Goal: Task Accomplishment & Management: Complete application form

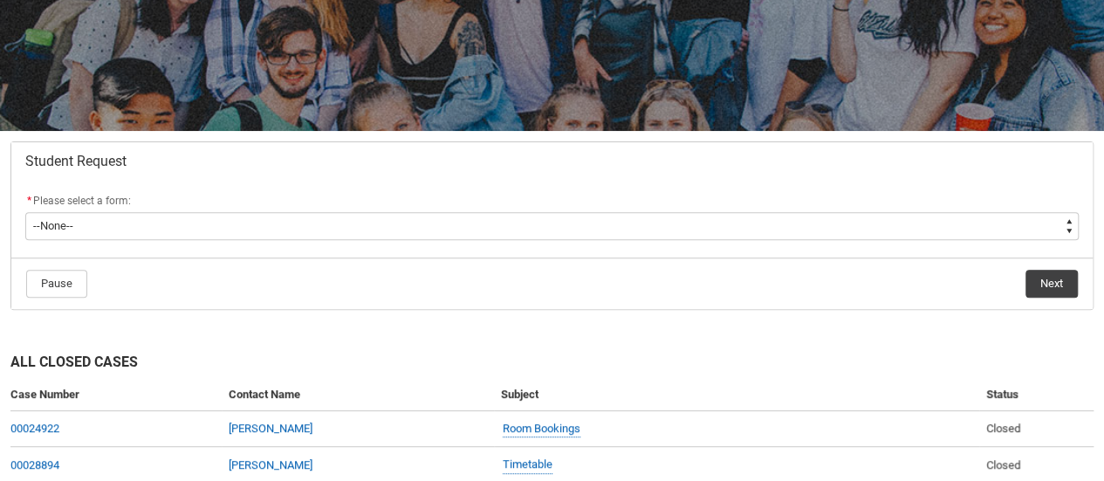
scroll to position [213, 0]
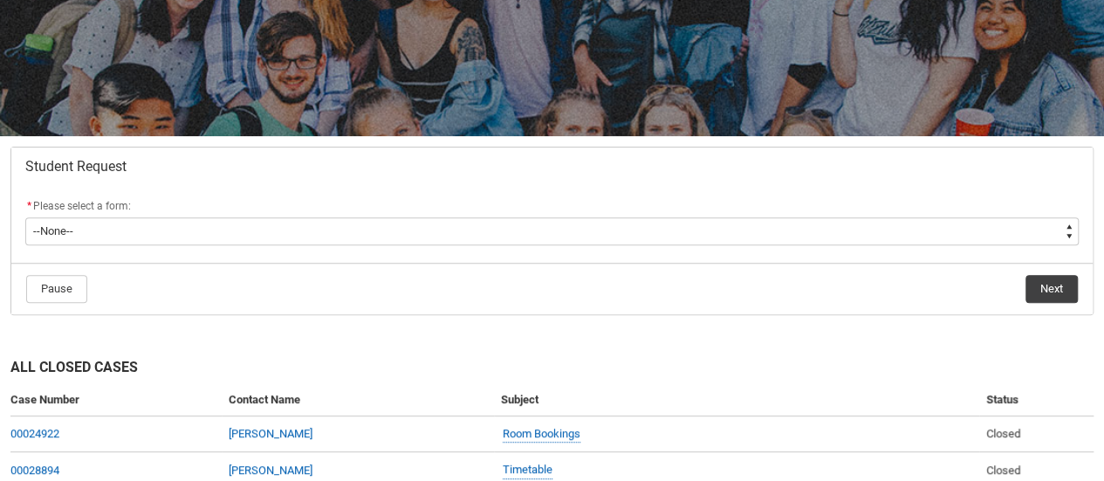
click at [73, 196] on lightning-formatted-rich-text "Please select a form:" at bounding box center [85, 204] width 105 height 16
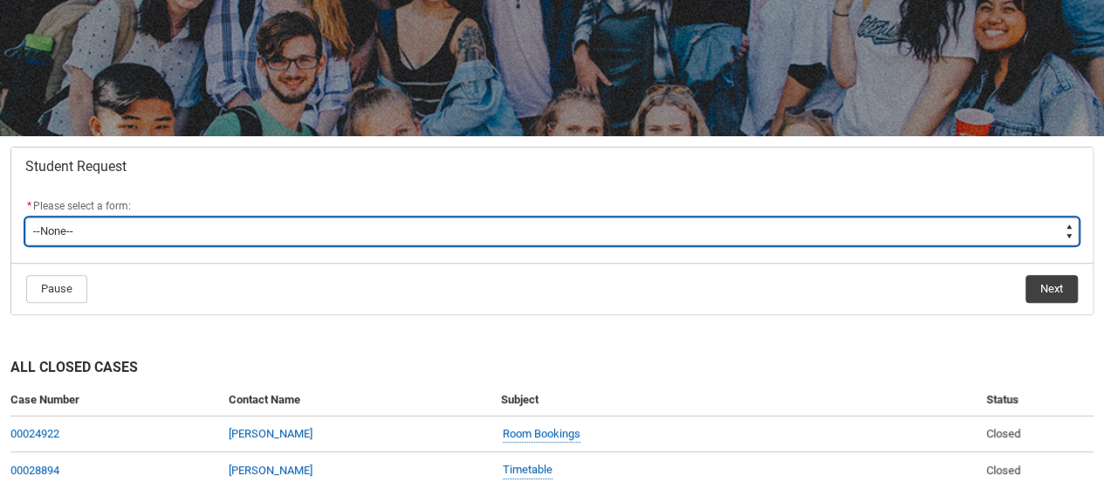
click at [72, 223] on select "--None-- Academic Transcript Application to Appeal Assignment Extension Change …" at bounding box center [551, 231] width 1053 height 28
type lightning-select "Assignment_Extension_Choice"
click at [25, 217] on select "--None-- Academic Transcript Application to Appeal Assignment Extension Change …" at bounding box center [551, 231] width 1053 height 28
select select "Assignment_Extension_Choice"
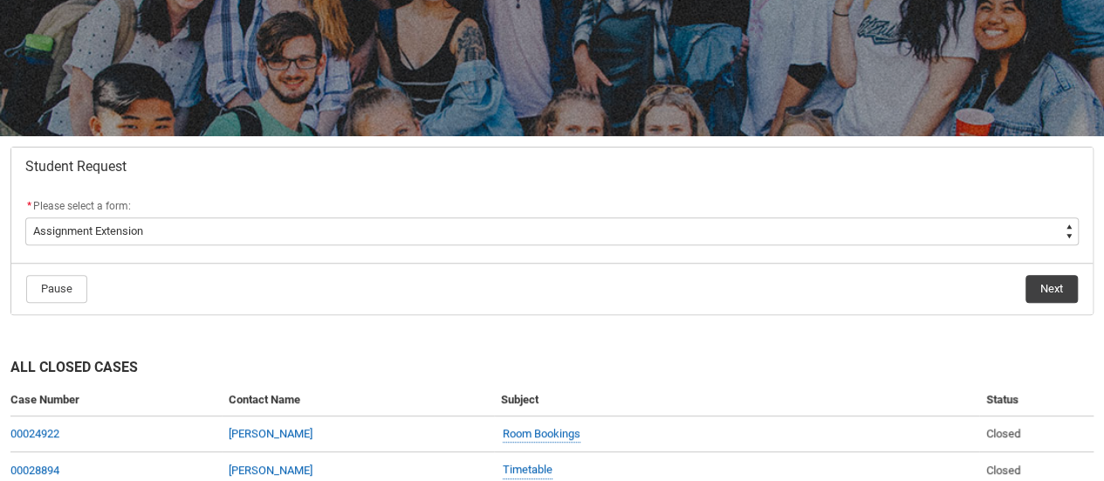
click at [861, 263] on flowruntime-navigation-bar "Pause Next" at bounding box center [551, 288] width 1081 height 51
click at [1038, 283] on button "Next" at bounding box center [1052, 289] width 52 height 28
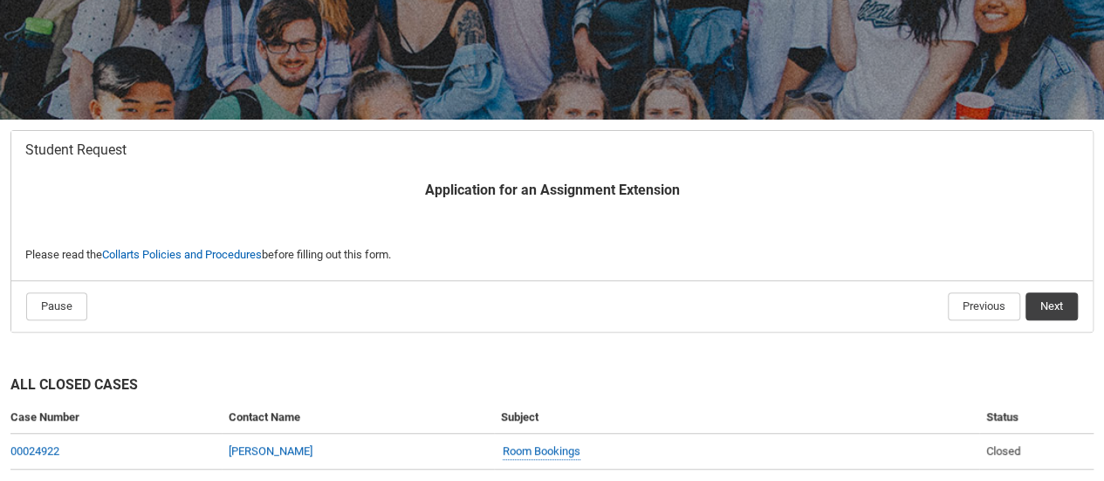
scroll to position [236, 0]
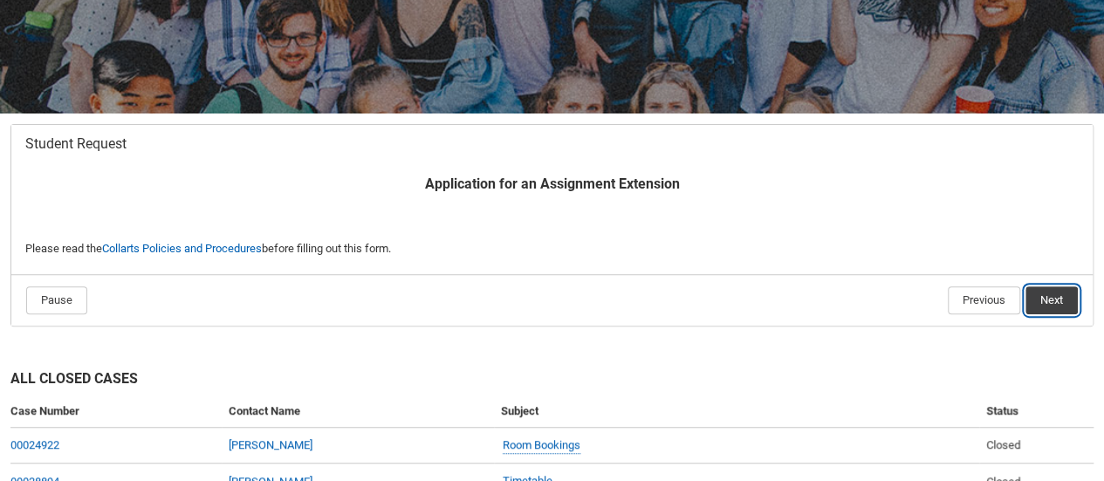
click at [1062, 305] on button "Next" at bounding box center [1052, 300] width 52 height 28
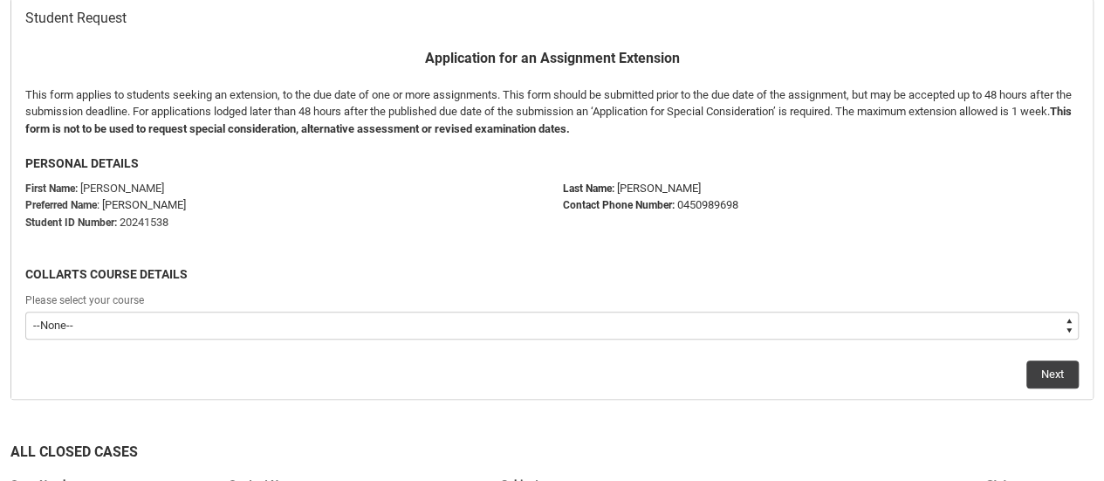
scroll to position [395, 0]
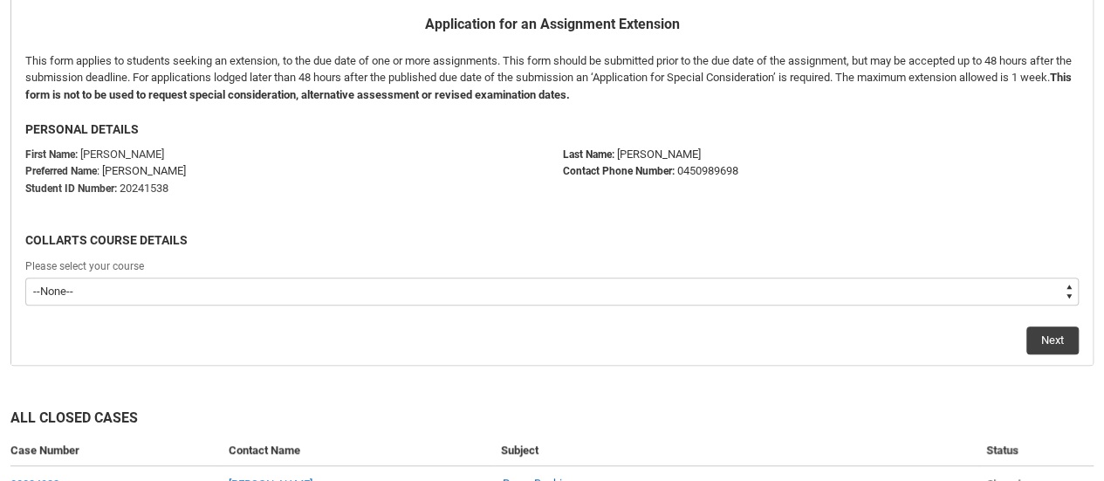
click at [433, 287] on select "--None-- Double Degree - Bachelor of Audio Production & Bachelor of Applied Bus…" at bounding box center [551, 292] width 1053 height 28
type lightning-select "recordPicklist_ProgramEnrollment.a0jOZ000003ORTZYA4"
click at [25, 278] on select "--None-- Double Degree - Bachelor of Audio Production & Bachelor of Applied Bus…" at bounding box center [551, 292] width 1053 height 28
select select "recordPicklist_ProgramEnrollment.a0jOZ000003ORTZYA4"
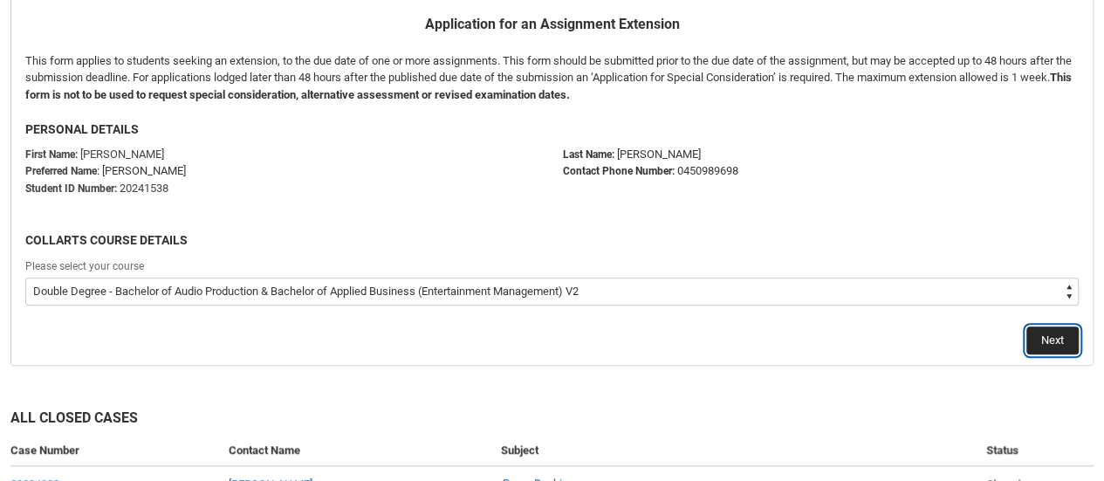
click at [1063, 336] on button "Next" at bounding box center [1052, 340] width 52 height 28
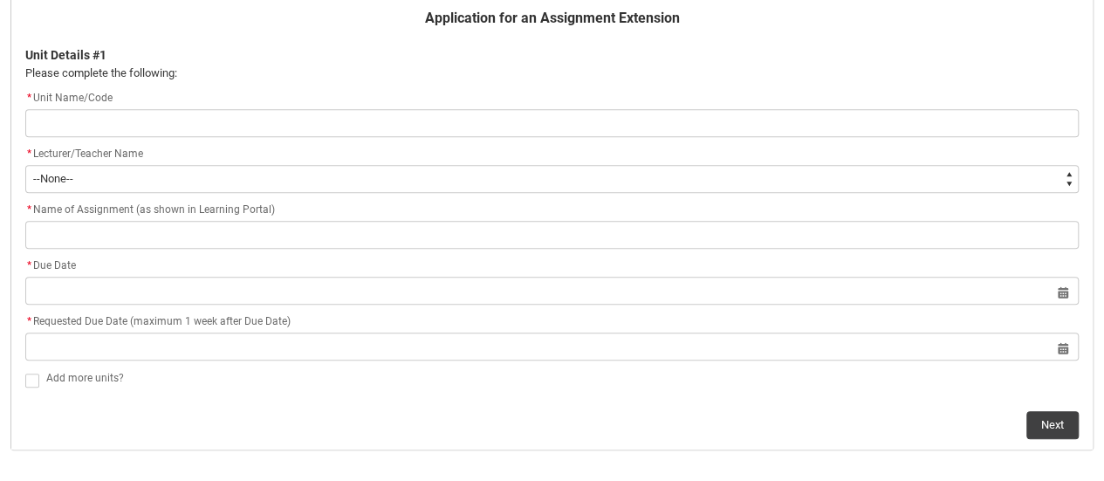
scroll to position [412, 0]
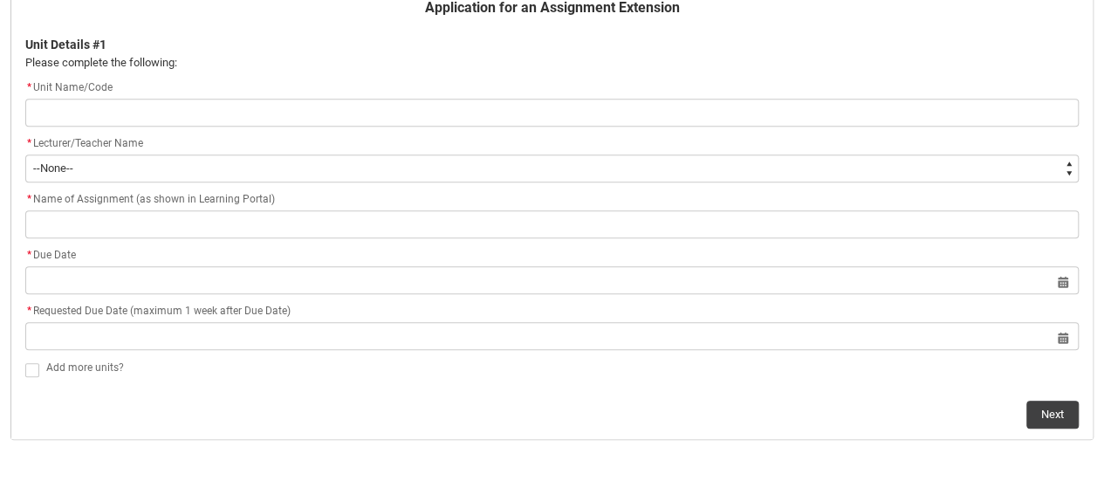
click at [384, 106] on input "Redu_Student_Request flow" at bounding box center [551, 113] width 1053 height 28
type lightning-primitive-input-simple "APPOS5"
type input "APPOS5"
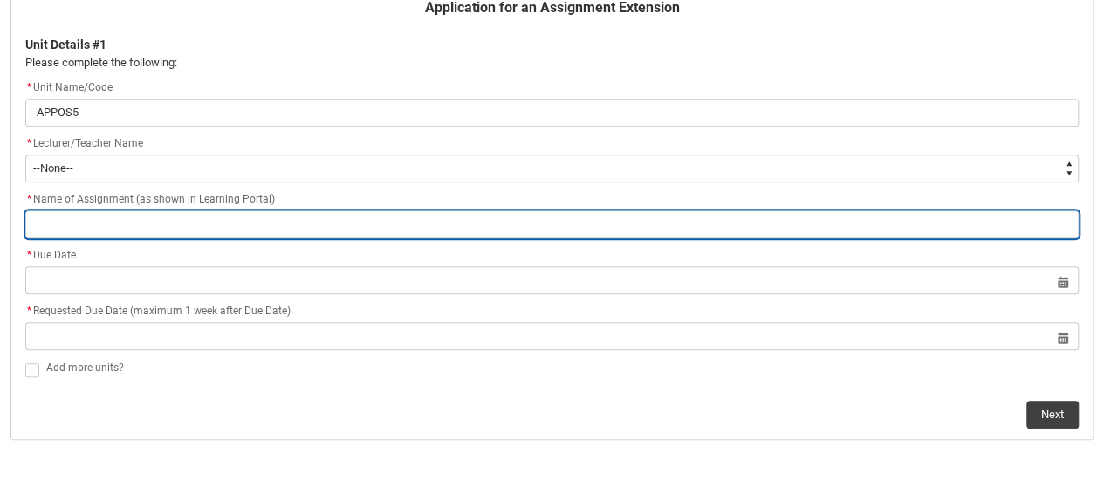
click at [148, 217] on input "Redu_Student_Request flow" at bounding box center [551, 224] width 1053 height 28
type lightning-primitive-input-simple "Immersive showcase"
type input "Immersive showcase"
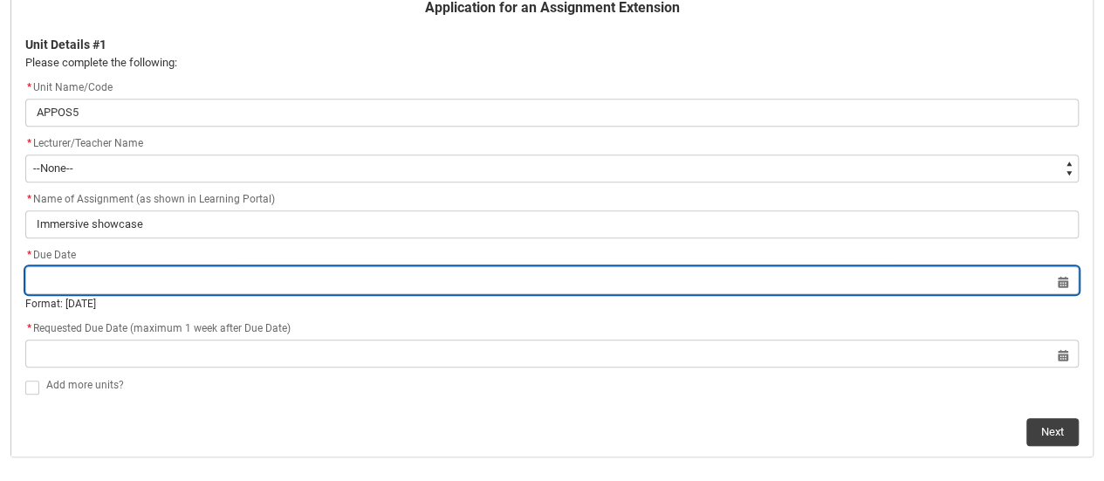
click at [129, 268] on input "Redu_Student_Request flow" at bounding box center [551, 280] width 1053 height 28
select select "2025"
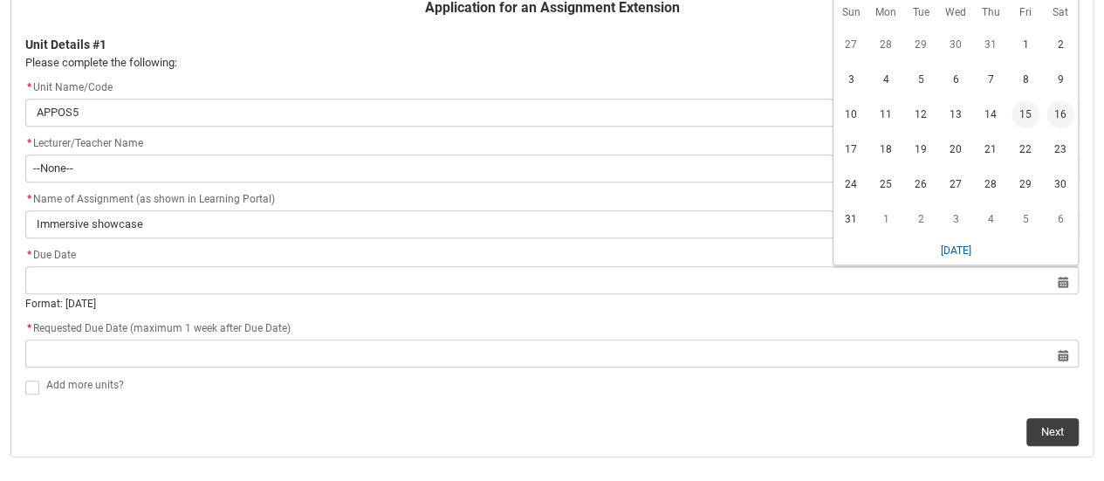
click at [1026, 110] on span "15" at bounding box center [1026, 114] width 28 height 28
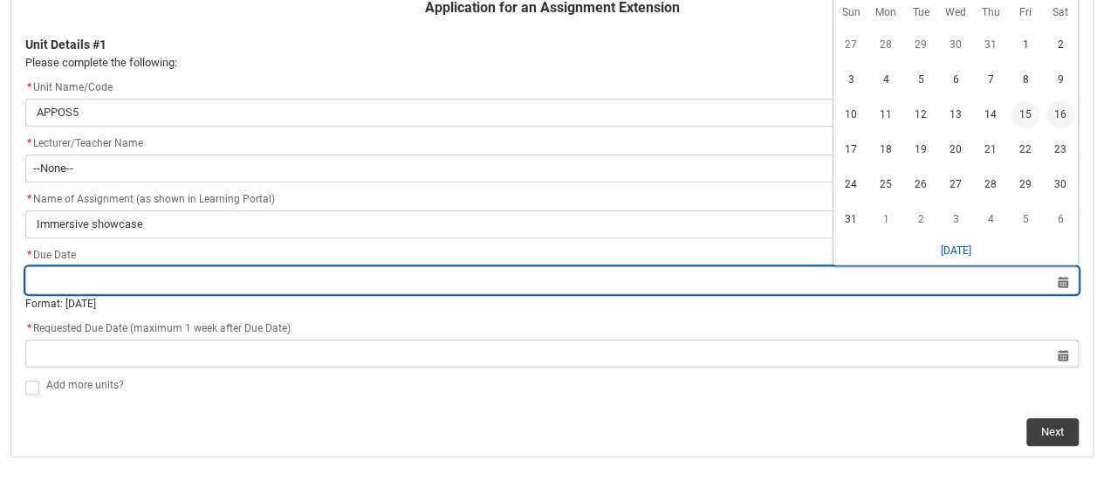
type lightning-datepicker "2025-08-15"
type lightning-input "2025-08-15"
type input "15 Aug 2025"
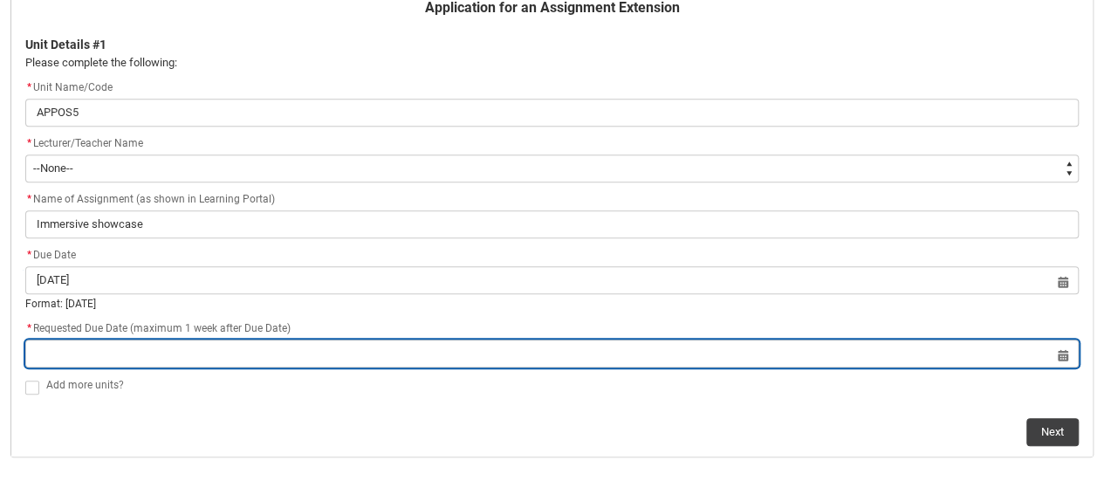
click at [168, 340] on input "Redu_Student_Request flow" at bounding box center [551, 354] width 1053 height 28
select select "2025"
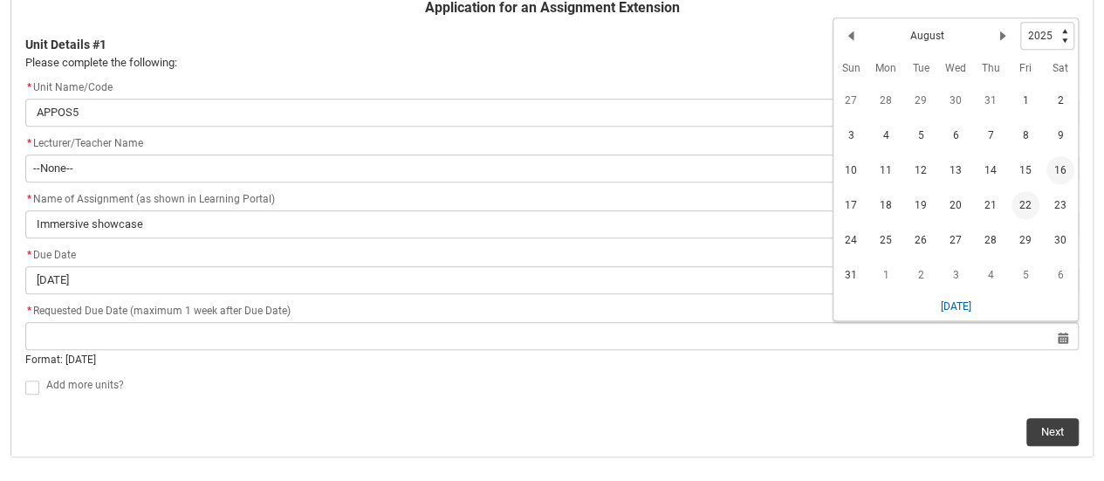
click at [1018, 210] on span "22" at bounding box center [1026, 205] width 28 height 28
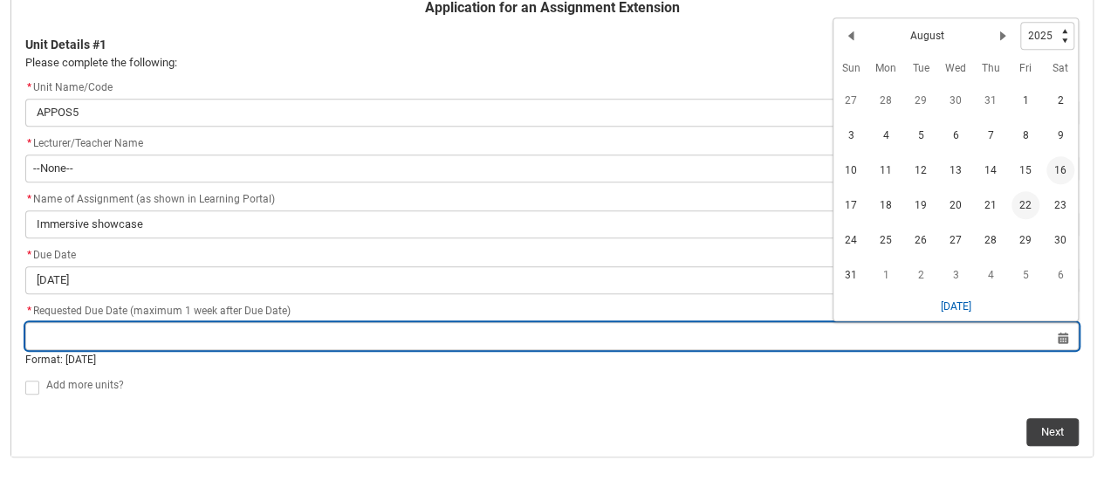
type lightning-datepicker "2025-08-22"
type lightning-input "2025-08-22"
type input "22 Aug 2025"
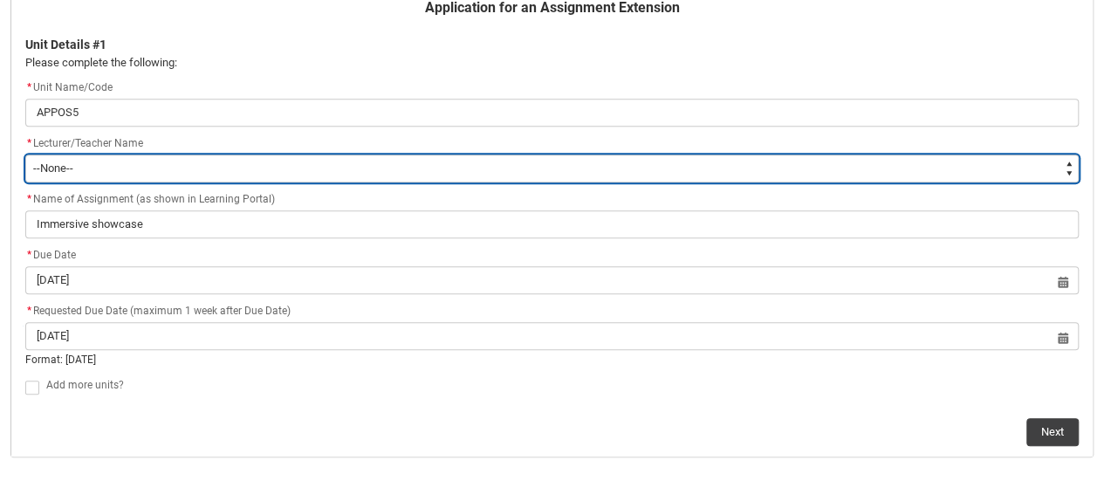
click at [833, 167] on select "--None-- Aaron Walker Adam King Adam McKenzie Adriana Perri Adrienne Couper-Smi…" at bounding box center [551, 168] width 1053 height 28
type lightning-select "Faculty_NamefromNtoZ.0035g00000b9AYLAA2"
click at [25, 154] on select "--None-- Aaron Walker Adam King Adam McKenzie Adriana Perri Adrienne Couper-Smi…" at bounding box center [551, 168] width 1053 height 28
select select "Faculty_NamefromNtoZ.0035g00000b9AYLAA2"
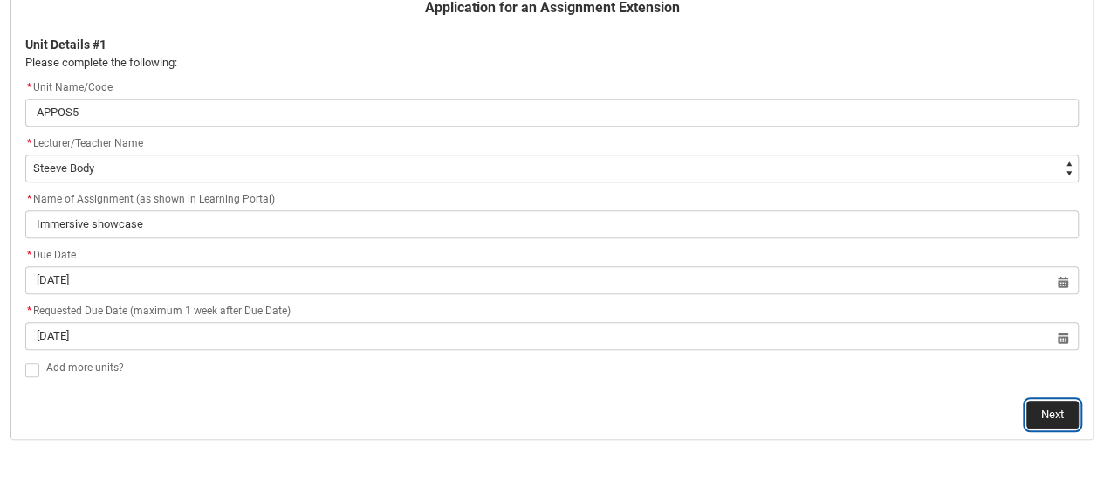
click at [1062, 409] on button "Next" at bounding box center [1052, 415] width 52 height 28
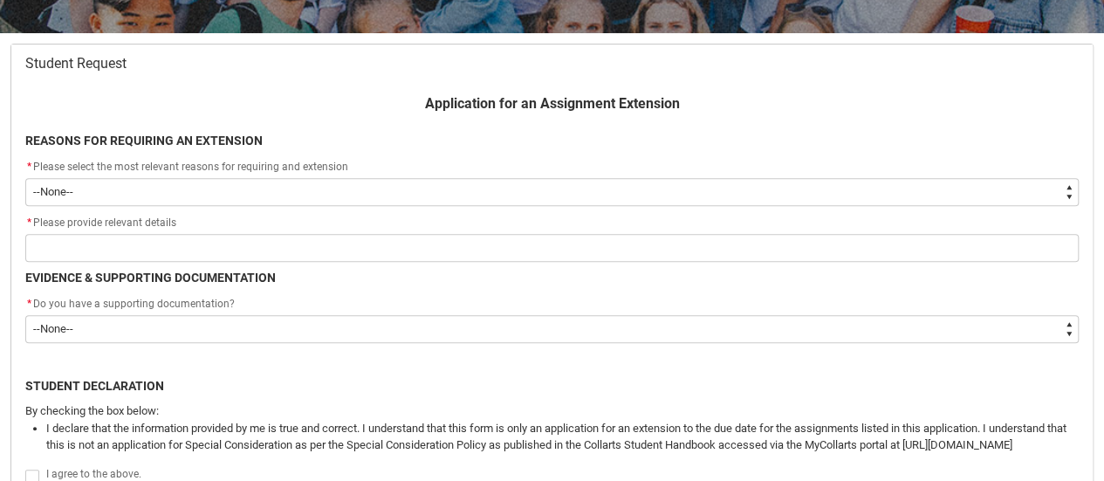
scroll to position [319, 0]
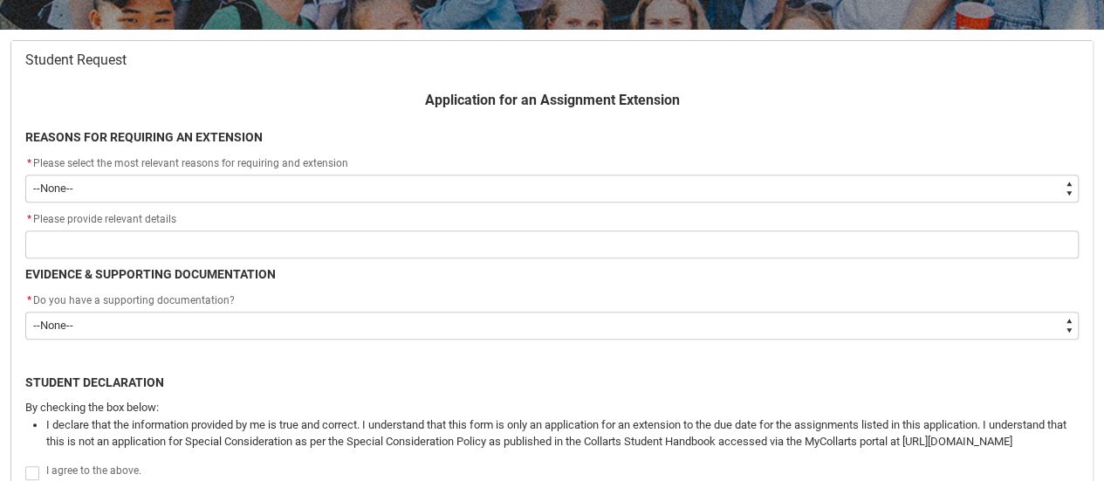
click at [326, 191] on select "--None-- Medical Reasons Work obligations Family obligations Academic Difficult…" at bounding box center [551, 189] width 1053 height 28
type lightning-select "choice_AssignmentExtension_Reason_MedicalReasons"
click at [25, 175] on select "--None-- Medical Reasons Work obligations Family obligations Academic Difficult…" at bounding box center [551, 189] width 1053 height 28
select select "choice_AssignmentExtension_Reason_MedicalReasons"
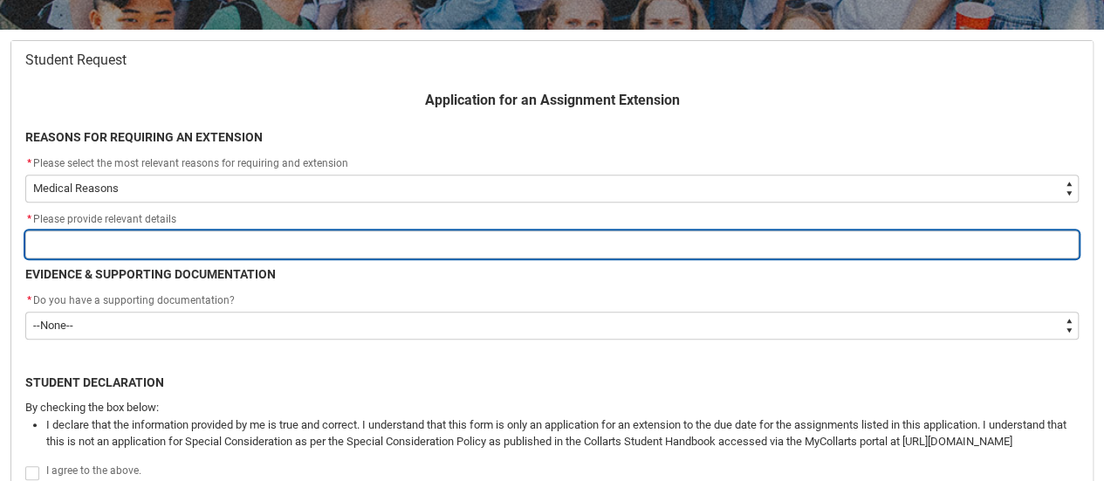
click at [99, 235] on input "Redu_Student_Request flow" at bounding box center [551, 244] width 1053 height 28
type lightning-primitive-input-simple "I"
type input "I"
type lightning-primitive-input-simple "I"
type input "I"
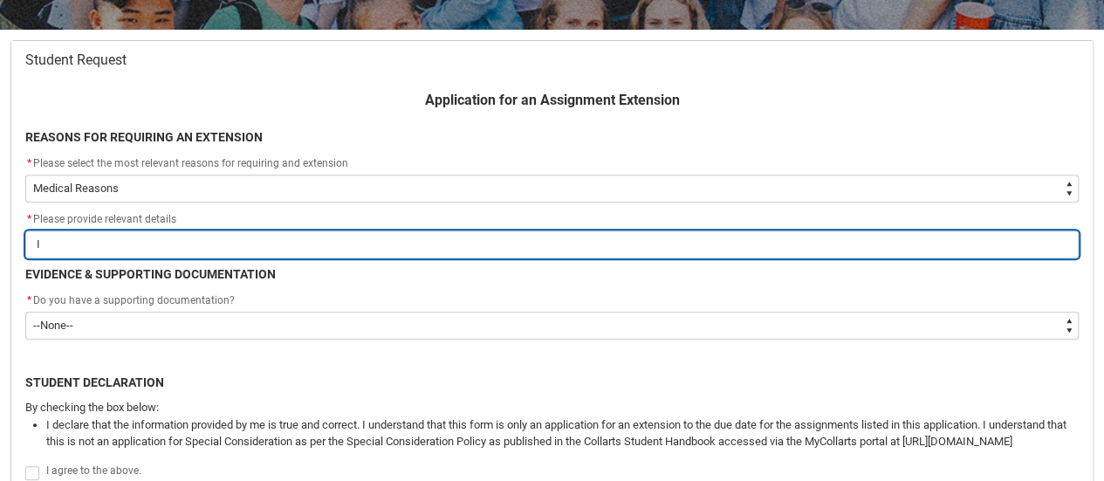
type lightning-primitive-input-simple "I h"
type input "I h"
type lightning-primitive-input-simple "I hs"
type input "I hs"
type lightning-primitive-input-simple "I h"
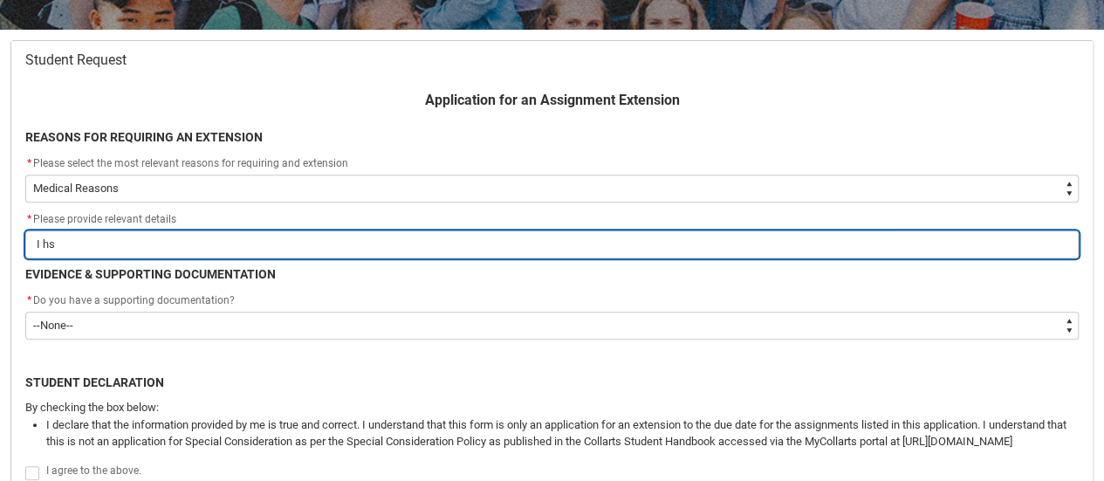
type input "I h"
type lightning-primitive-input-simple "I ha"
type input "I ha"
type lightning-primitive-input-simple "I had"
type input "I had"
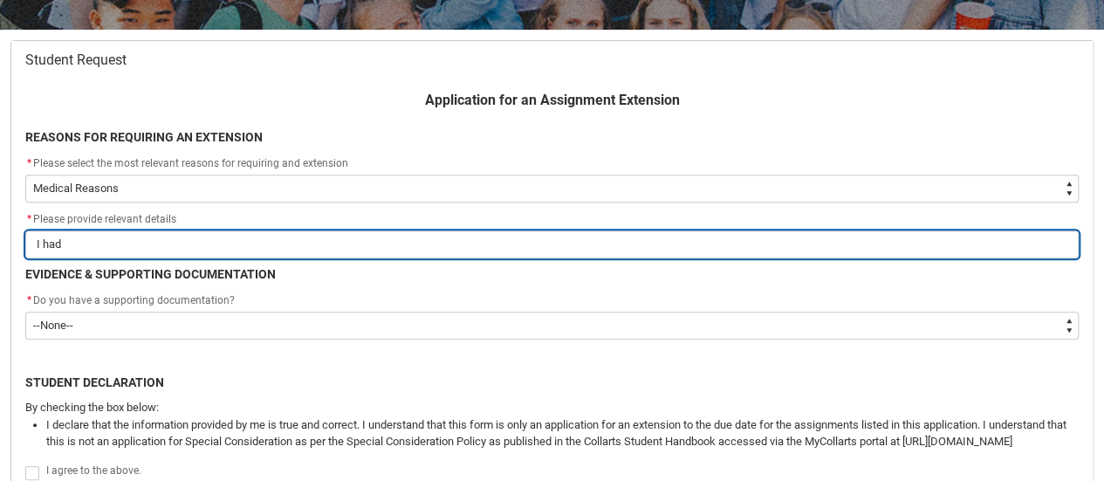
type lightning-primitive-input-simple "I had"
type input "I had"
type lightning-primitive-input-simple "I had a"
type input "I had a"
type lightning-primitive-input-simple "I had a"
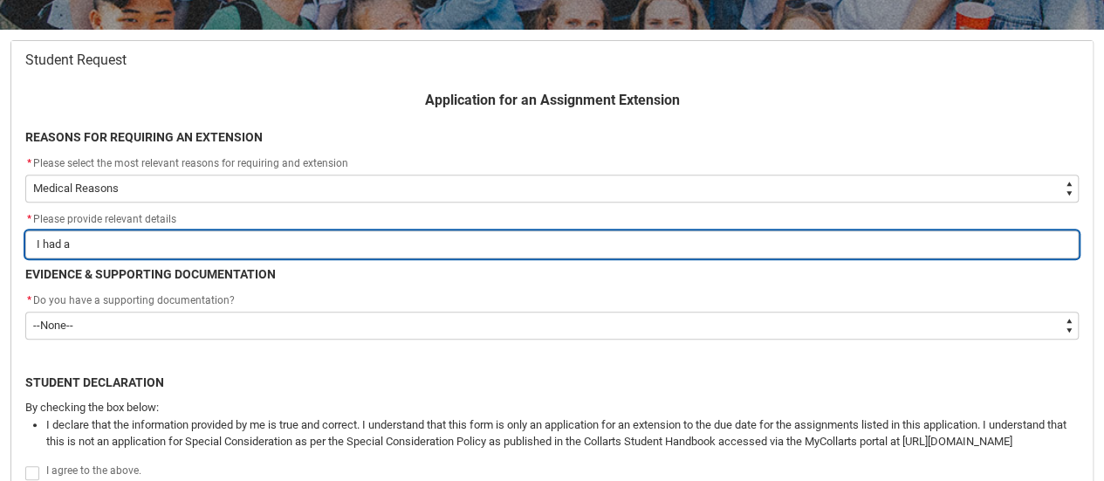
type input "I had a"
type lightning-primitive-input-simple "I had a f"
type input "I had a f"
type lightning-primitive-input-simple "I had a fl"
type input "I had a fl"
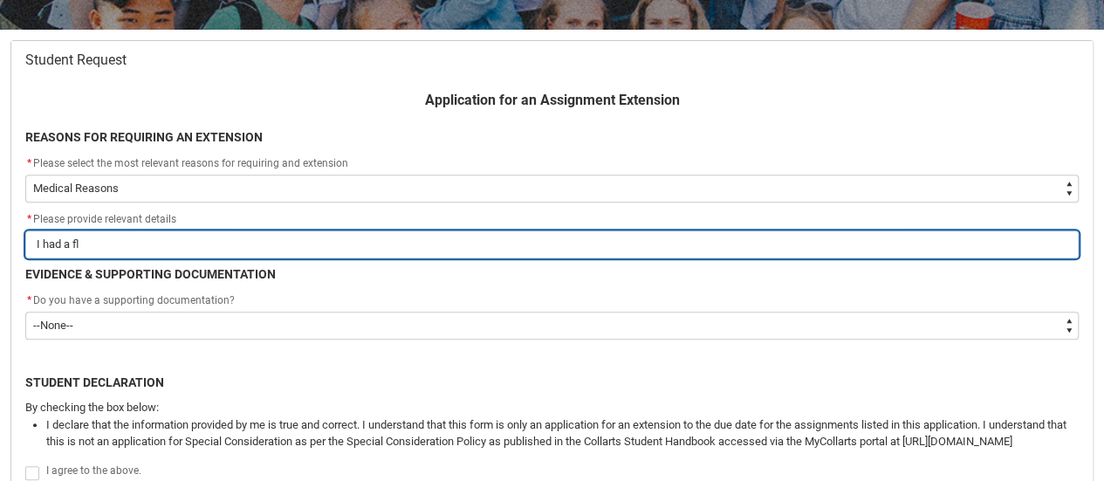
type lightning-primitive-input-simple "I had a fla"
type input "I had a fla"
type lightning-primitive-input-simple "I had a flar"
type input "I had a flar"
type lightning-primitive-input-simple "I had a flare"
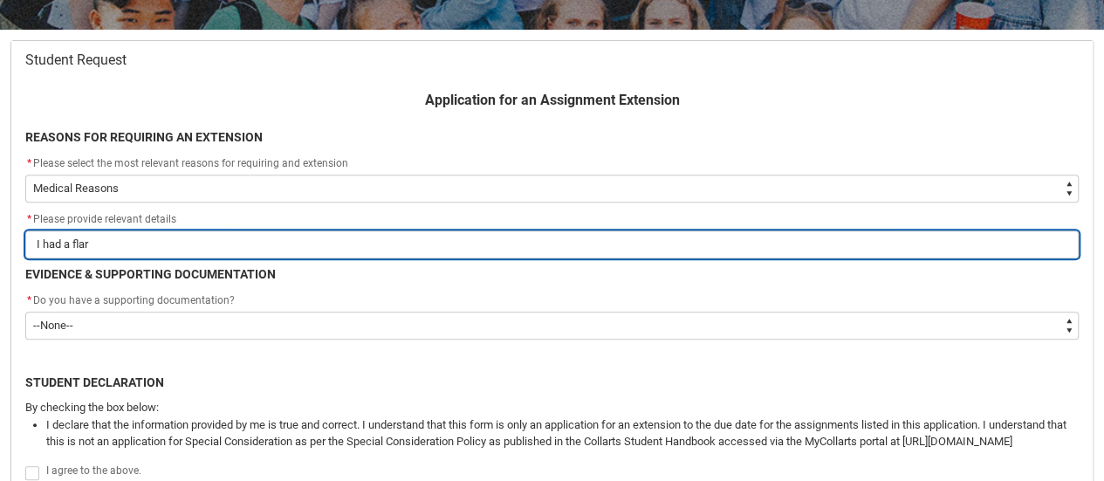
type input "I had a flare"
type lightning-primitive-input-simple "I had a flare"
type input "I had a flare"
type lightning-primitive-input-simple "I had a flare u"
type input "I had a flare u"
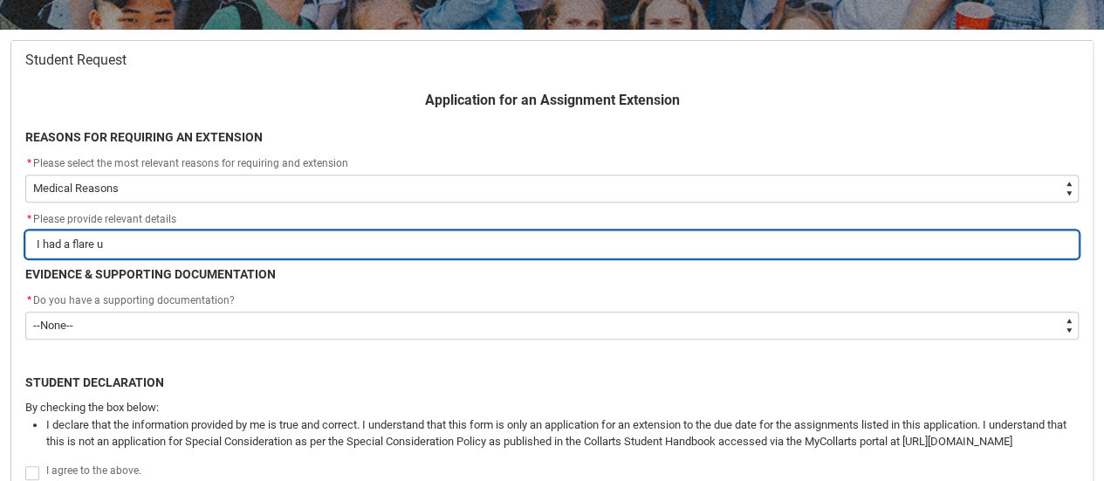
type lightning-primitive-input-simple "I had a flare up"
type input "I had a flare up"
type lightning-primitive-input-simple "I had a flare up"
type input "I had a flare up"
type lightning-primitive-input-simple "I had a flare up o"
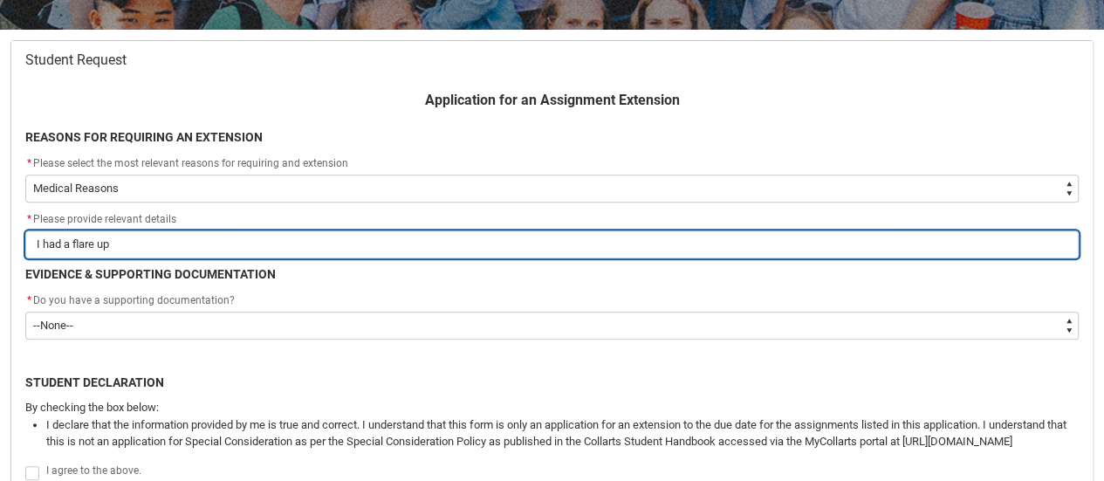
type input "I had a flare up o"
type lightning-primitive-input-simple "I had a flare up of"
type input "I had a flare up of"
type lightning-primitive-input-simple "I had a flare up of"
type input "I had a flare up of"
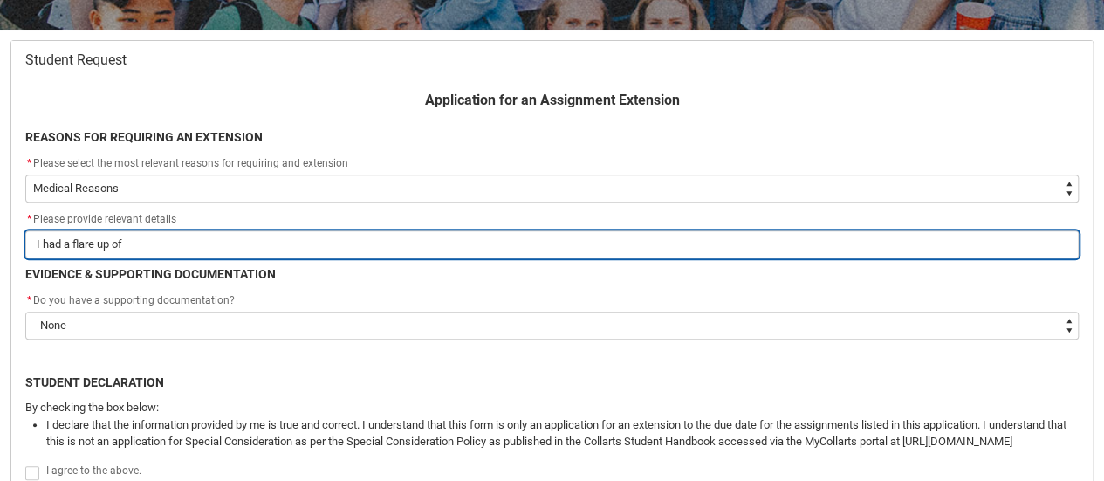
type lightning-primitive-input-simple "I had a flare up of a"
type input "I had a flare up of a"
type lightning-primitive-input-simple "I had a flare up of an"
type input "I had a flare up of an"
type lightning-primitive-input-simple "I had a flare up of an"
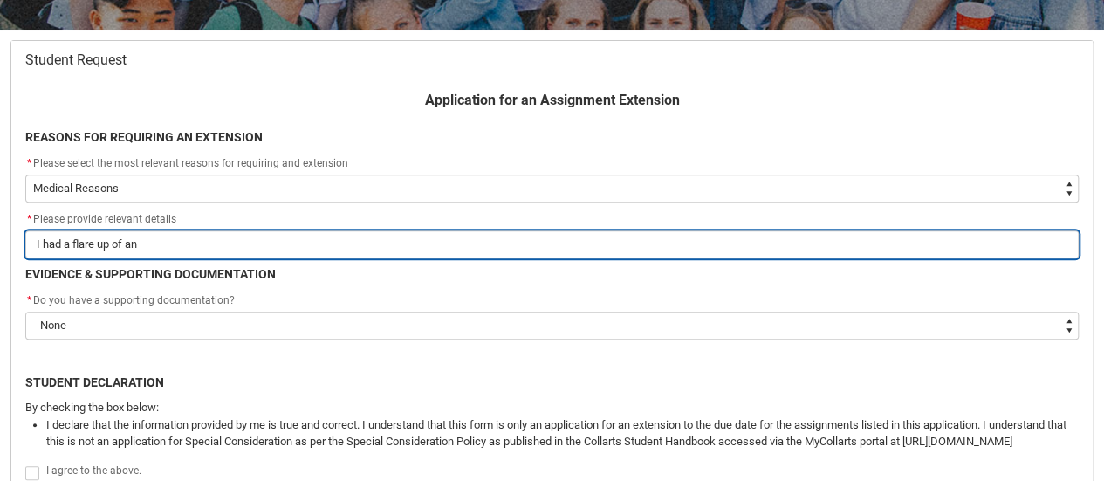
type input "I had a flare up of an"
type lightning-primitive-input-simple "I had a flare up of an o"
type input "I had a flare up of an o"
type lightning-primitive-input-simple "I had a flare up of an on"
type input "I had a flare up of an on"
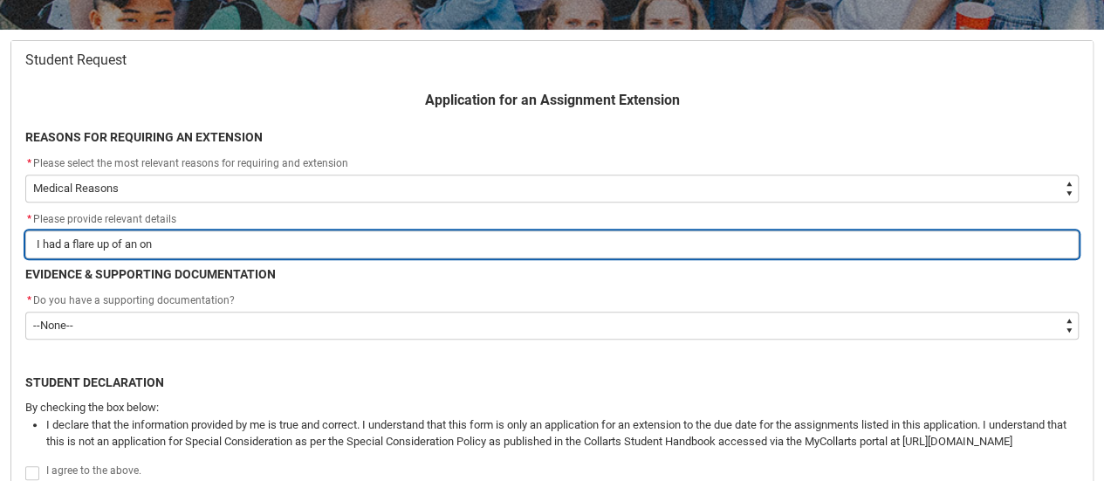
type lightning-primitive-input-simple "I had a flare up of an ong"
type input "I had a flare up of an ong"
type lightning-primitive-input-simple "I had a flare up of an ongi"
type input "I had a flare up of an ongi"
type lightning-primitive-input-simple "I had a flare up of an ongin"
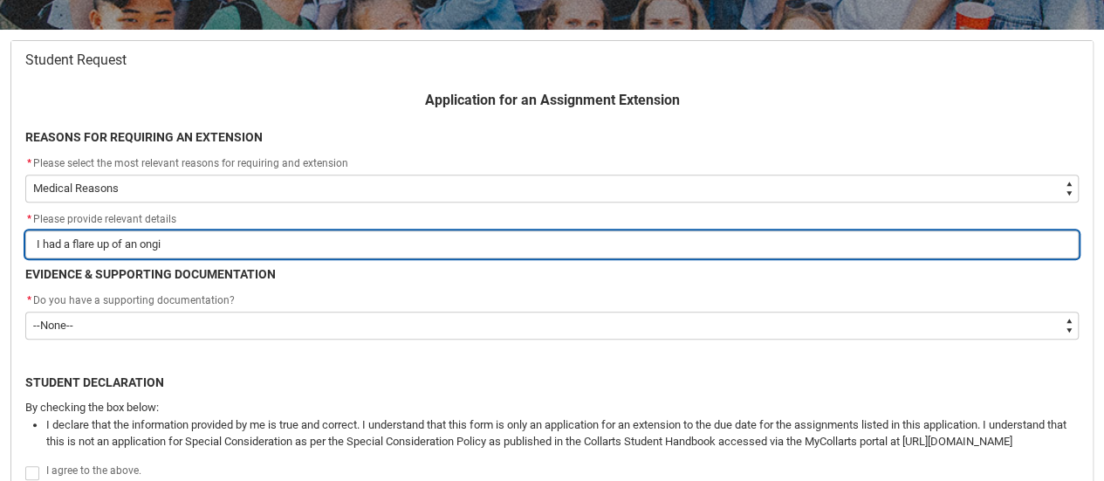
type input "I had a flare up of an ongin"
type lightning-primitive-input-simple "I had a flare up of an onging"
type input "I had a flare up of an onging"
type lightning-primitive-input-simple "I had a flare up of an ongin"
type input "I had a flare up of an ongin"
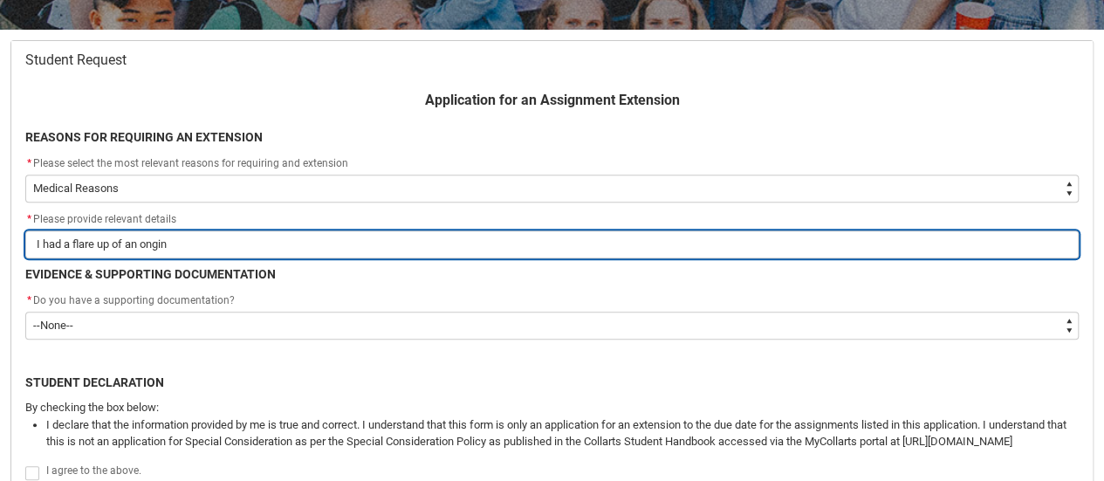
type lightning-primitive-input-simple "I had a flare up of an ongi"
type input "I had a flare up of an ongi"
type lightning-primitive-input-simple "I had a flare up of an ong"
type input "I had a flare up of an ong"
type lightning-primitive-input-simple "I had a flare up of an ongo"
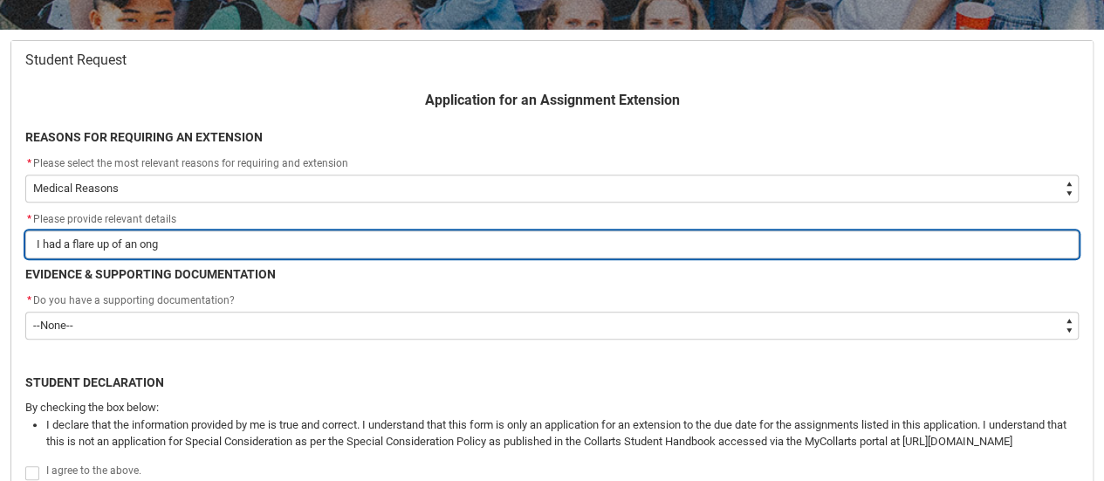
type input "I had a flare up of an ongo"
type lightning-primitive-input-simple "I had a flare up of an ongoi"
type input "I had a flare up of an ongoi"
type lightning-primitive-input-simple "I had a flare up of an ongoin"
type input "I had a flare up of an ongoin"
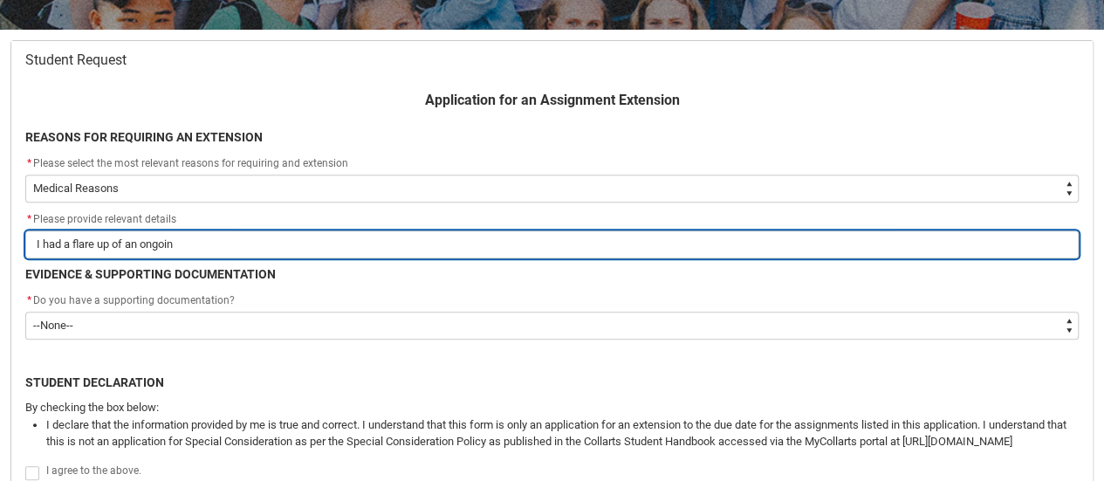
type lightning-primitive-input-simple "I had a flare up of an ongoing"
type input "I had a flare up of an ongoing"
type lightning-primitive-input-simple "I had a flare up of an ongoing"
type input "I had a flare up of an ongoing"
type lightning-primitive-input-simple "I had a flare up of an ongoing h"
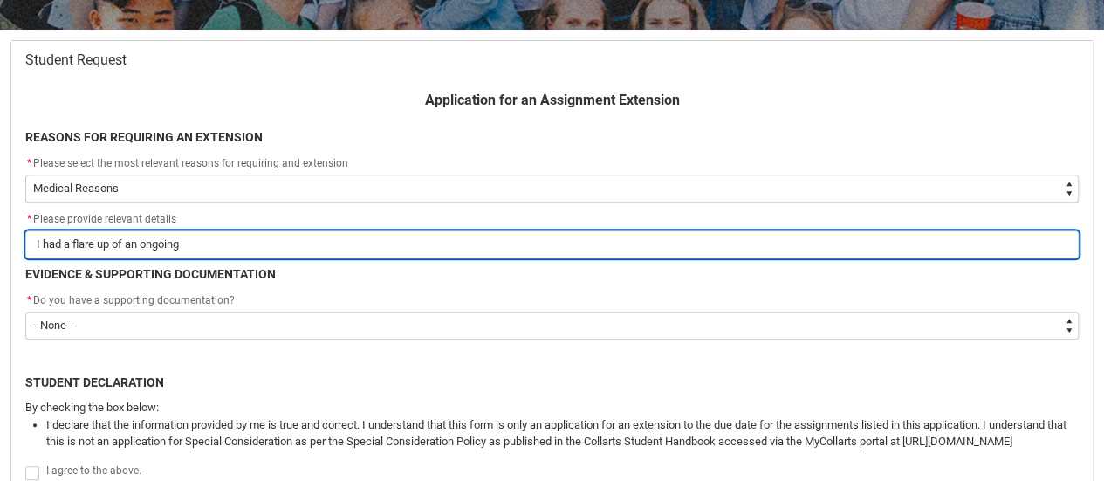
type input "I had a flare up of an ongoing h"
type lightning-primitive-input-simple "I had a flare up of an ongoing he"
type input "I had a flare up of an ongoing he"
type lightning-primitive-input-simple "I had a flare up of an ongoing hel"
type input "I had a flare up of an ongoing hel"
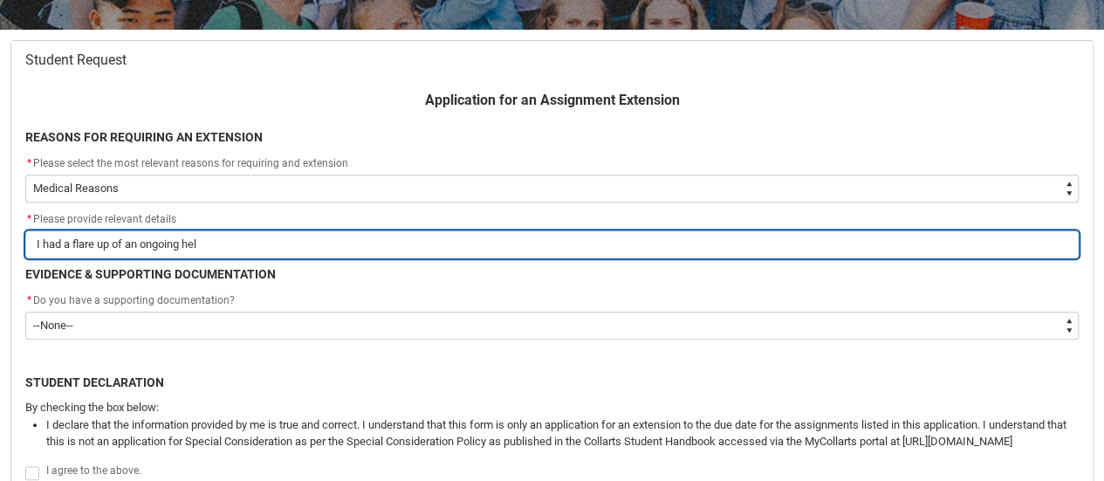
type lightning-primitive-input-simple "I had a flare up of an ongoing helf"
type input "I had a flare up of an ongoing helf"
type lightning-primitive-input-simple "I had a flare up of an ongoing hel"
type input "I had a flare up of an ongoing hel"
type lightning-primitive-input-simple "I had a flare up of an ongoing he"
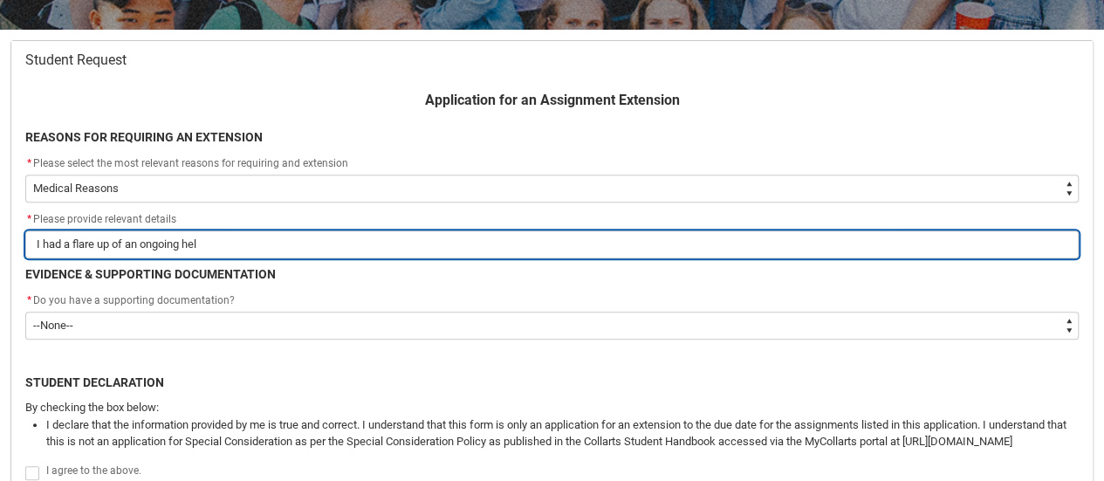
type input "I had a flare up of an ongoing he"
type lightning-primitive-input-simple "I had a flare up of an ongoing hea"
type input "I had a flare up of an ongoing hea"
type lightning-primitive-input-simple "I had a flare up of an ongoing heat"
type input "I had a flare up of an ongoing heat"
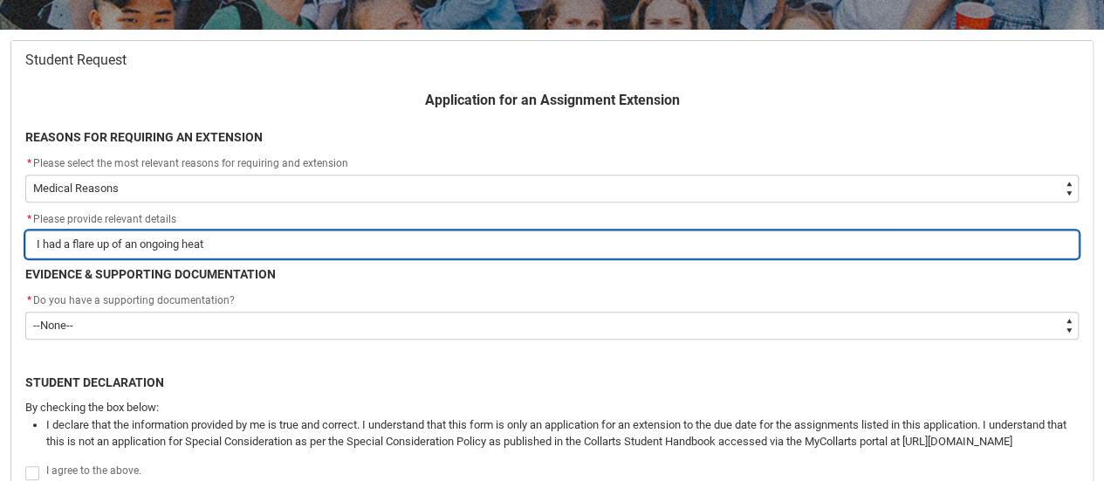
type lightning-primitive-input-simple "I had a flare up of an ongoing heath"
type input "I had a flare up of an ongoing heath"
type lightning-primitive-input-simple "I had a flare up of an ongoing heath"
type input "I had a flare up of an ongoing heath"
type lightning-primitive-input-simple "I had a flare up of an ongoing heath c"
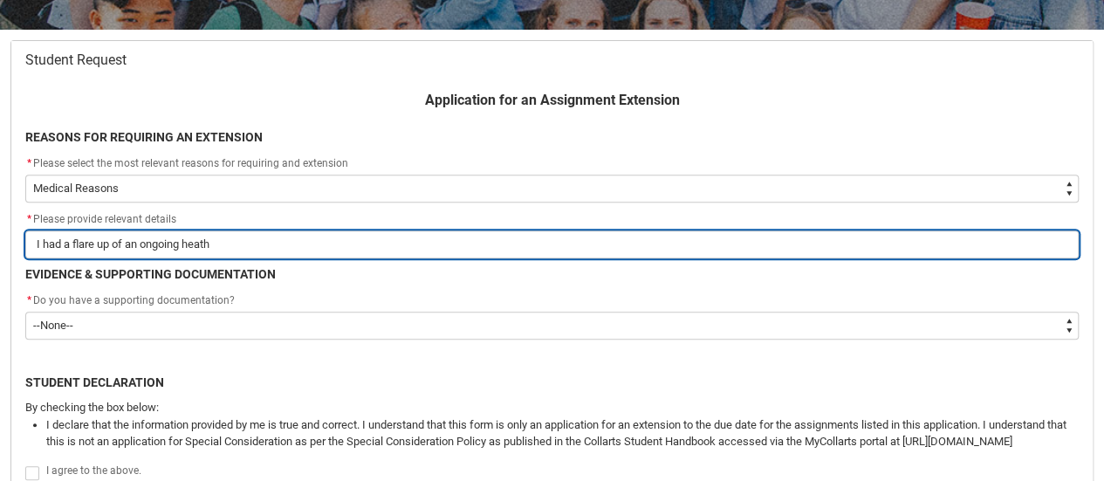
type input "I had a flare up of an ongoing heath c"
type lightning-primitive-input-simple "I had a flare up of an ongoing heath co"
type input "I had a flare up of an ongoing heath co"
type lightning-primitive-input-simple "I had a flare up of an ongoing heath con"
type input "I had a flare up of an ongoing heath con"
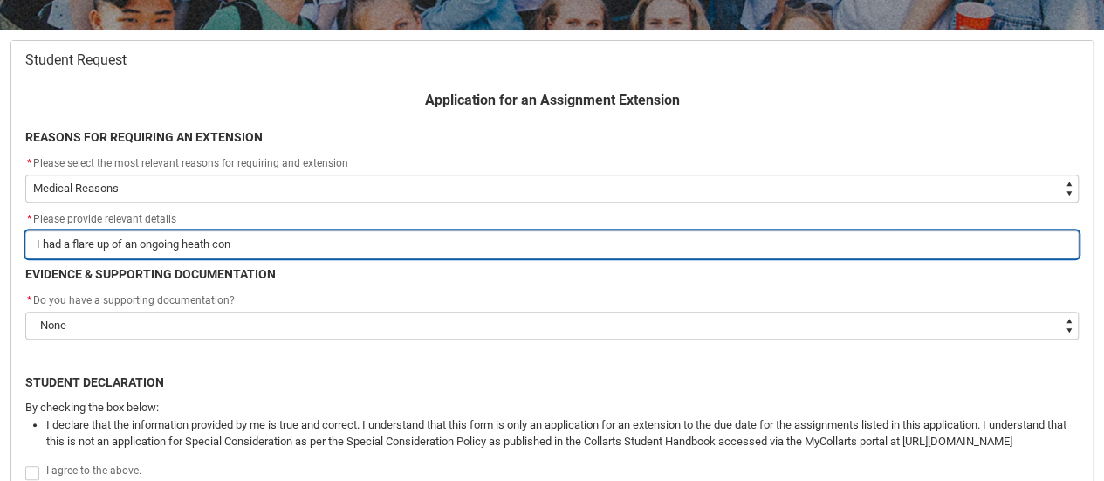
type lightning-primitive-input-simple "I had a flare up of an ongoing heath cond"
type input "I had a flare up of an ongoing heath cond"
type lightning-primitive-input-simple "I had a flare up of an ongoing heath condi"
type input "I had a flare up of an ongoing heath condi"
type lightning-primitive-input-simple "I had a flare up of an ongoing heath condit"
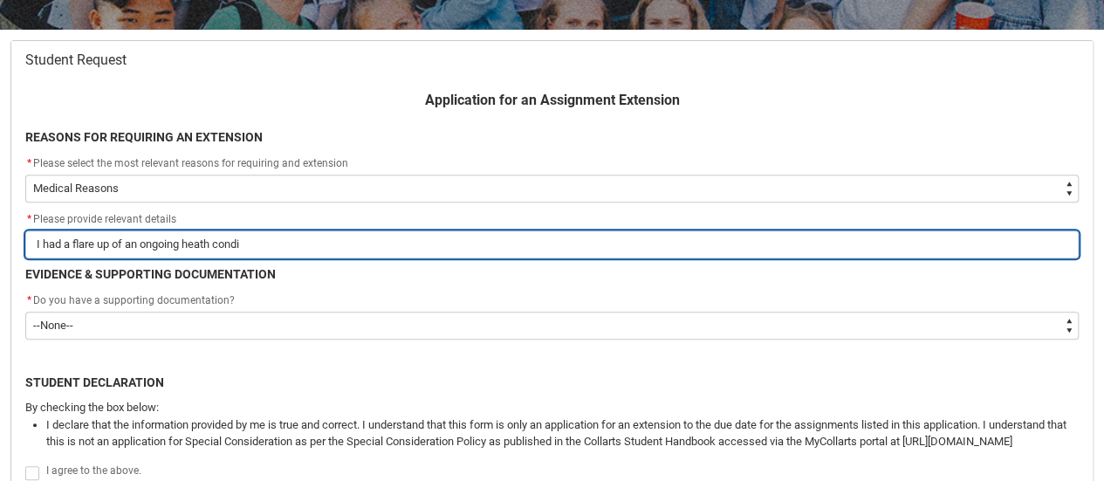
type input "I had a flare up of an ongoing heath condit"
type lightning-primitive-input-simple "I had a flare up of an ongoing heath conditi"
type input "I had a flare up of an ongoing heath conditi"
type lightning-primitive-input-simple "I had a flare up of an ongoing heath conditio"
type input "I had a flare up of an ongoing heath conditio"
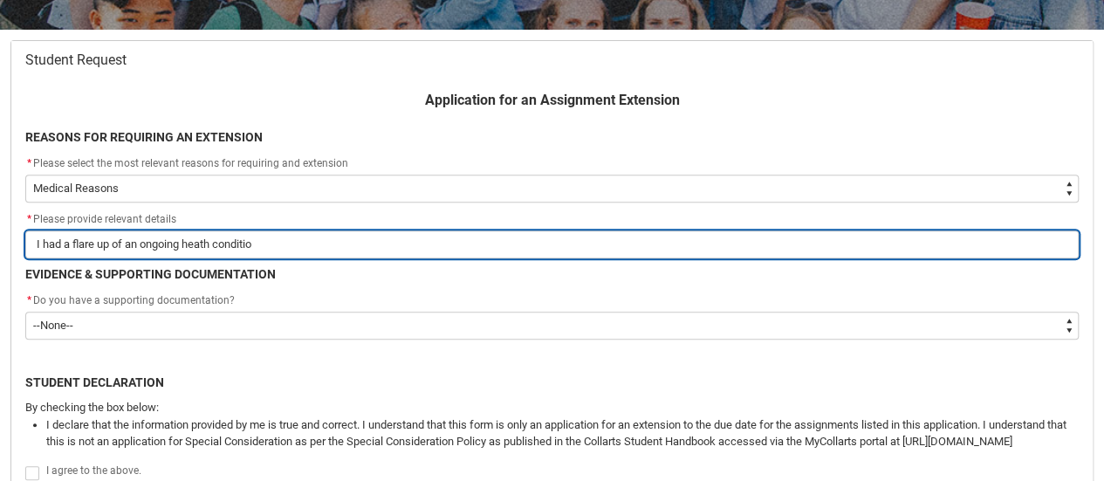
type lightning-primitive-input-simple "I had a flare up of an ongoing heath condition"
type input "I had a flare up of an ongoing heath condition"
type lightning-primitive-input-simple "I had a flare up of an ongoing heath condition."
type input "I had a flare up of an ongoing heath condition."
click at [68, 242] on input "I had a flare up of an ongoing heath condition." at bounding box center [551, 244] width 1053 height 28
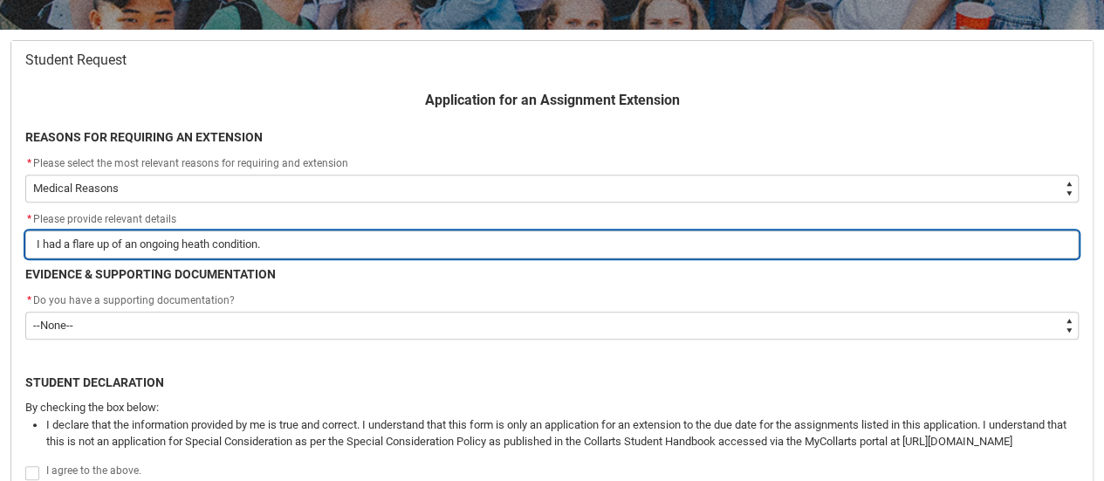
type lightning-primitive-input-simple "I had a flare up of an ongoing heath condition."
type input "I had a flare up of an ongoing heath condition."
type lightning-primitive-input-simple "I had a b flare up of an ongoing heath condition."
type input "I had a b flare up of an ongoing heath condition."
type lightning-primitive-input-simple "I had a ba flare up of an ongoing heath condition."
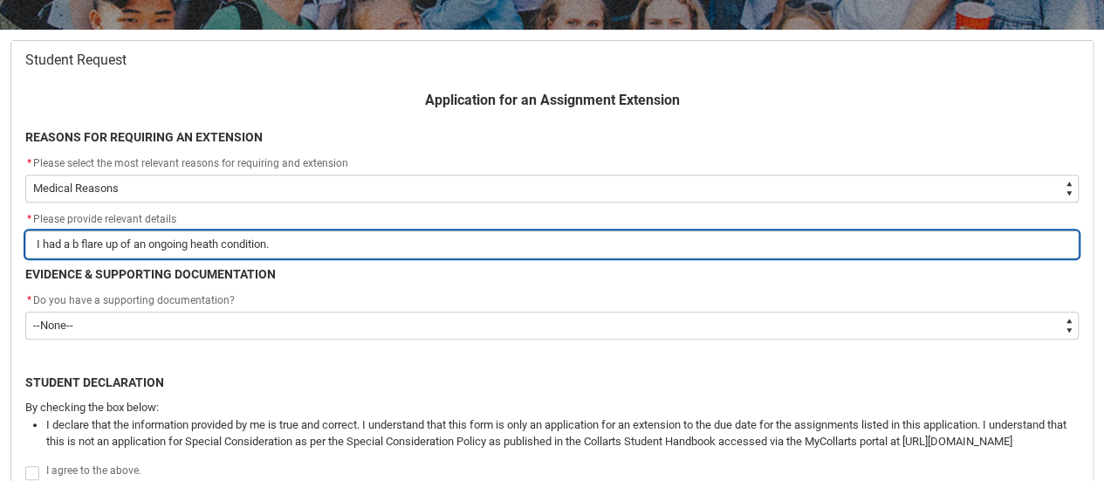
type input "I had a ba flare up of an ongoing heath condition."
type lightning-primitive-input-simple "I had a bad flare up of an ongoing heath condition."
type input "I had a bad flare up of an ongoing heath condition."
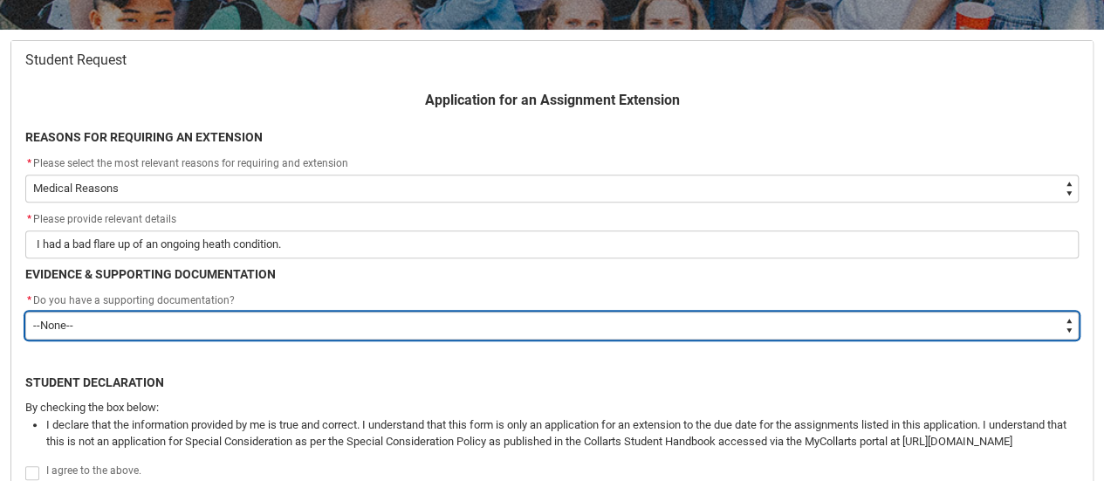
click at [135, 315] on select "--None-- Yes No" at bounding box center [551, 326] width 1053 height 28
type lightning-select "Yes"
click at [25, 312] on select "--None-- Yes No" at bounding box center [551, 326] width 1053 height 28
select select "Yes"
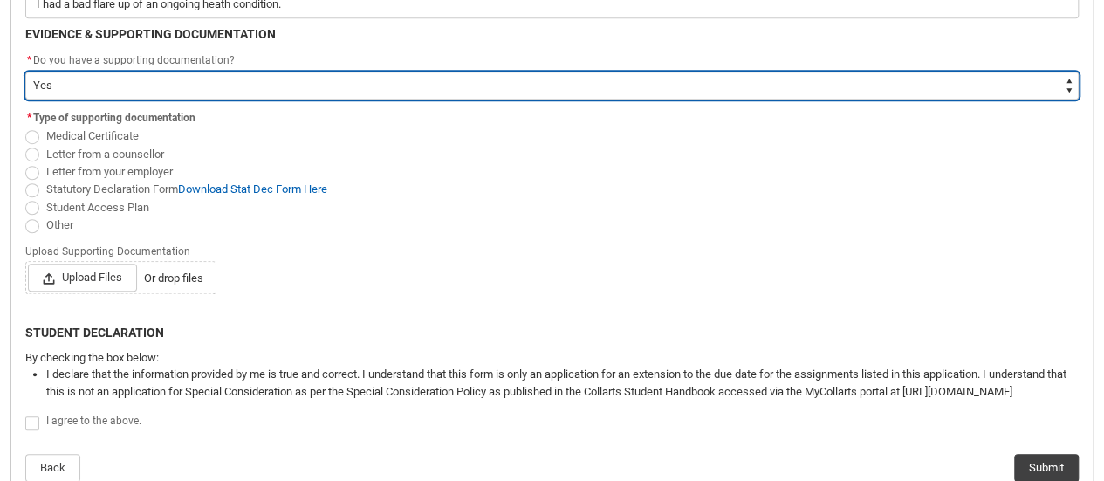
scroll to position [560, 0]
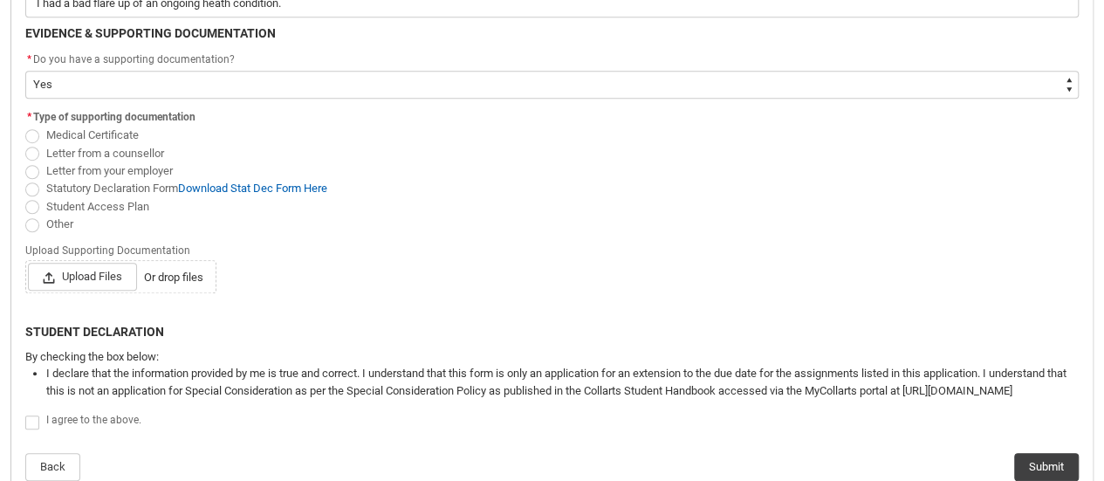
click at [93, 130] on span "Medical Certificate" at bounding box center [92, 134] width 93 height 13
click at [25, 127] on input "Medical Certificate" at bounding box center [24, 126] width 1 height 1
radio input "true"
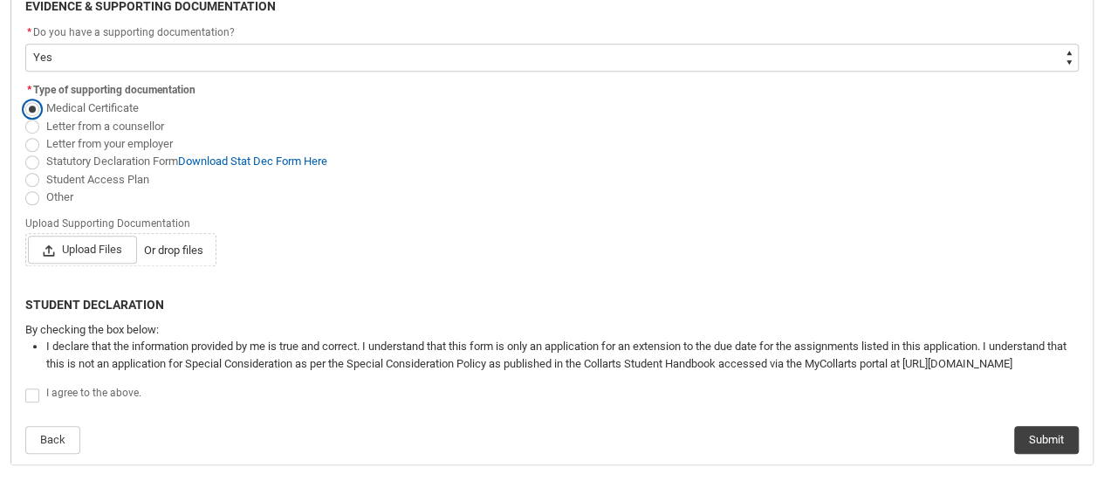
scroll to position [593, 0]
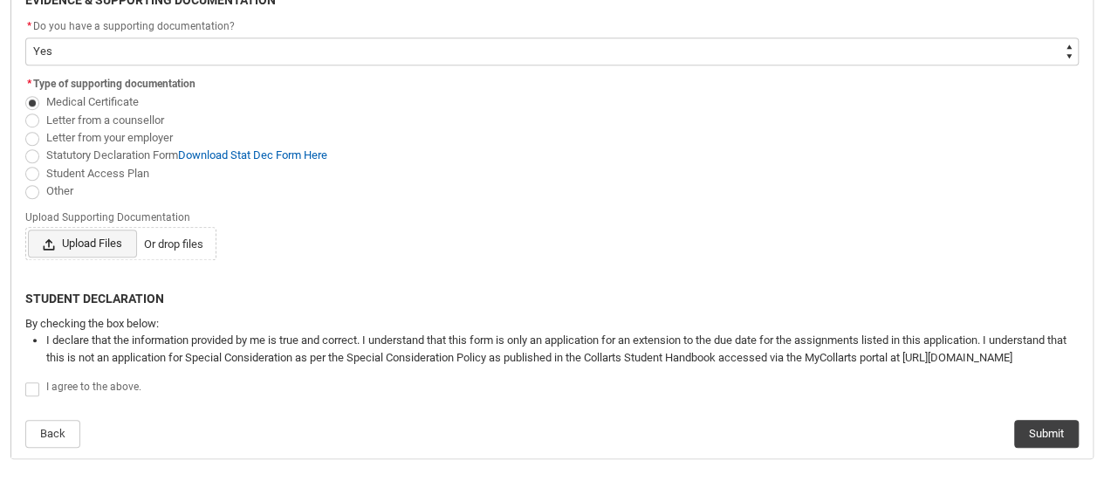
click at [86, 239] on span "Upload Files" at bounding box center [82, 244] width 109 height 28
click at [28, 230] on input "Upload Files Or drop files" at bounding box center [27, 229] width 1 height 1
type lightning-input "C:\fakepath\LETTER_2025081661496.pdf"
type input "C:\fakepath\LETTER_2025081661496.pdf"
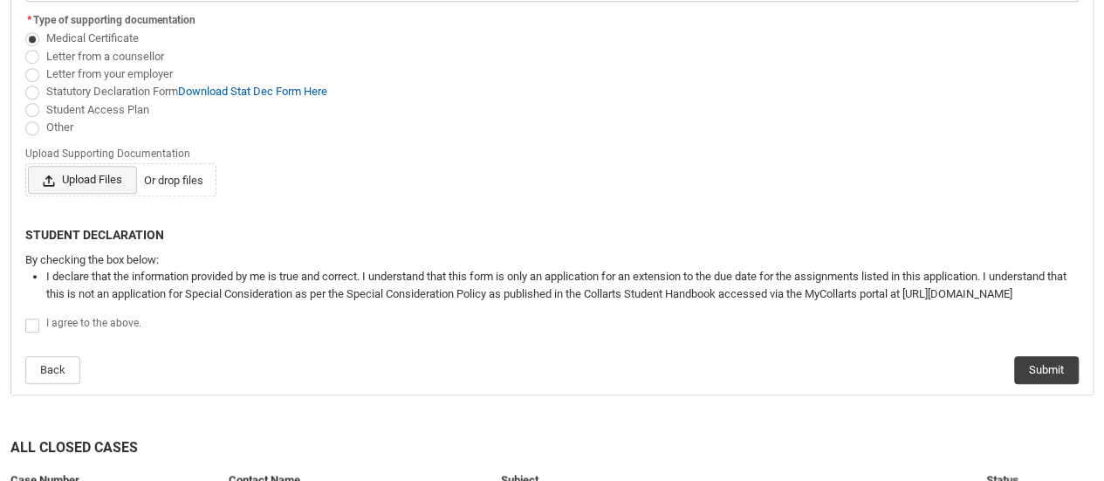
scroll to position [660, 0]
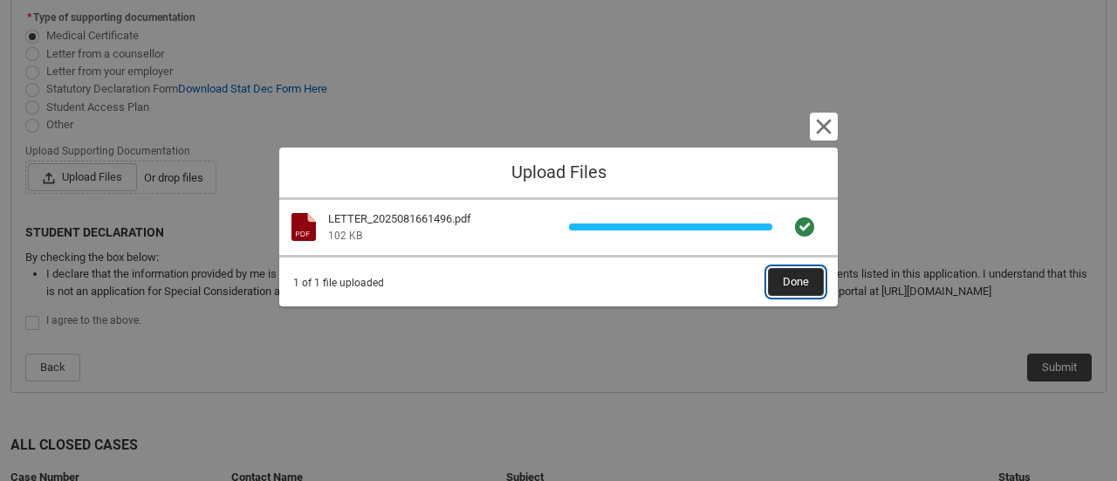
click at [795, 276] on span "Done" at bounding box center [796, 282] width 26 height 26
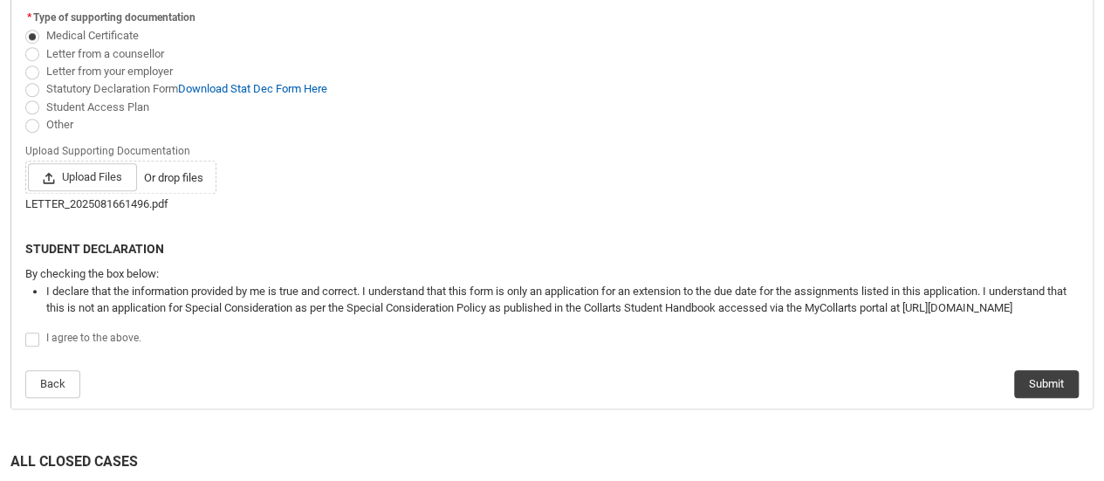
click at [100, 332] on span "I agree to the above." at bounding box center [93, 338] width 95 height 12
checkbox input "true"
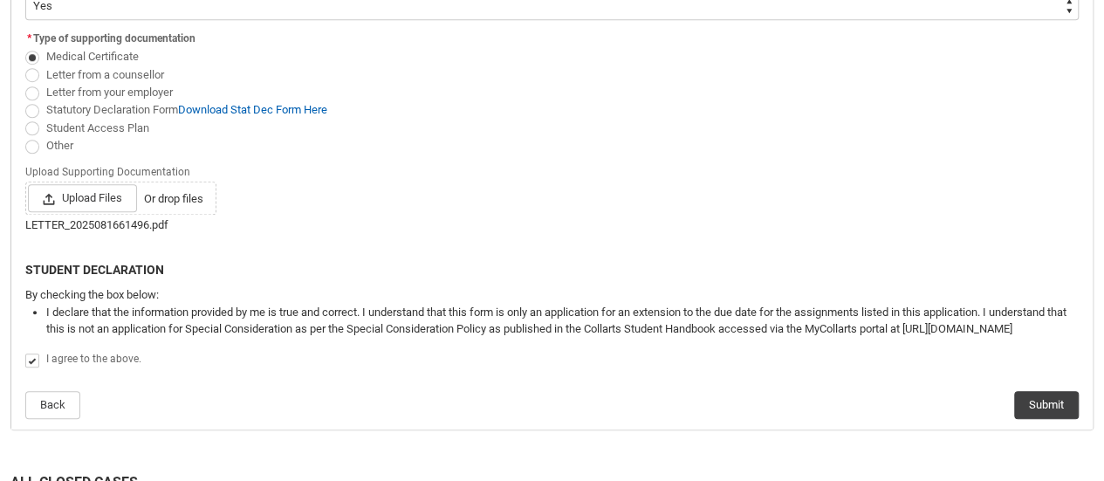
scroll to position [638, 0]
click at [1040, 404] on button "Submit" at bounding box center [1046, 406] width 65 height 28
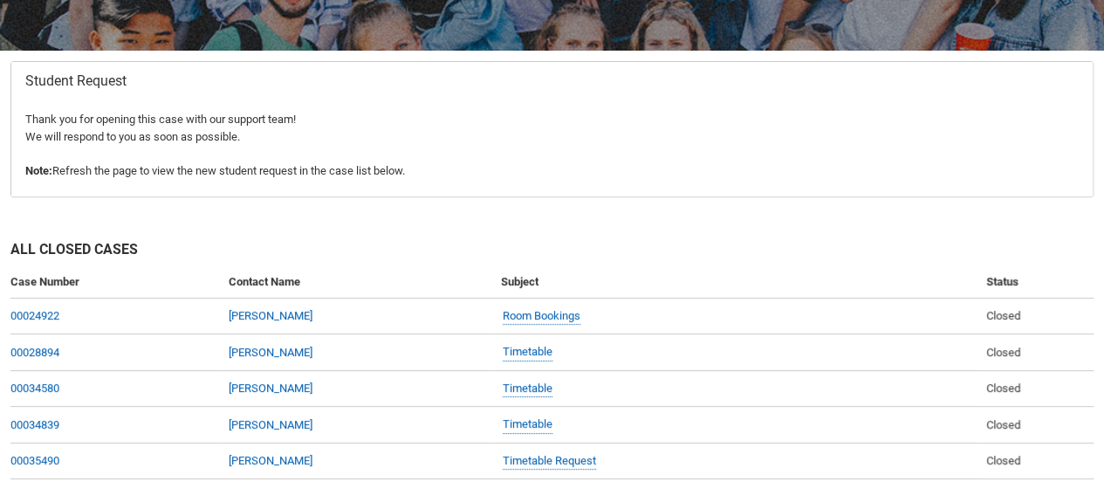
scroll to position [316, 0]
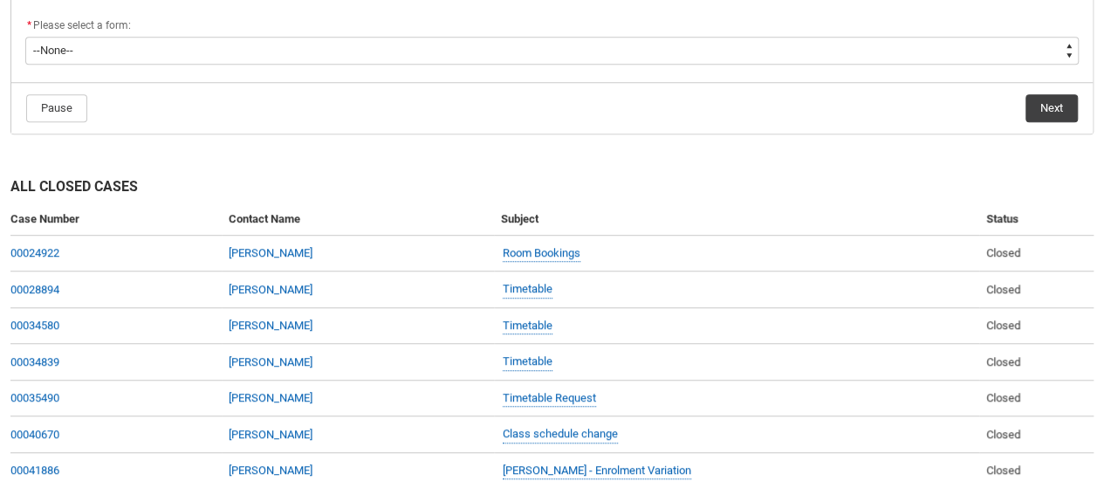
scroll to position [508, 0]
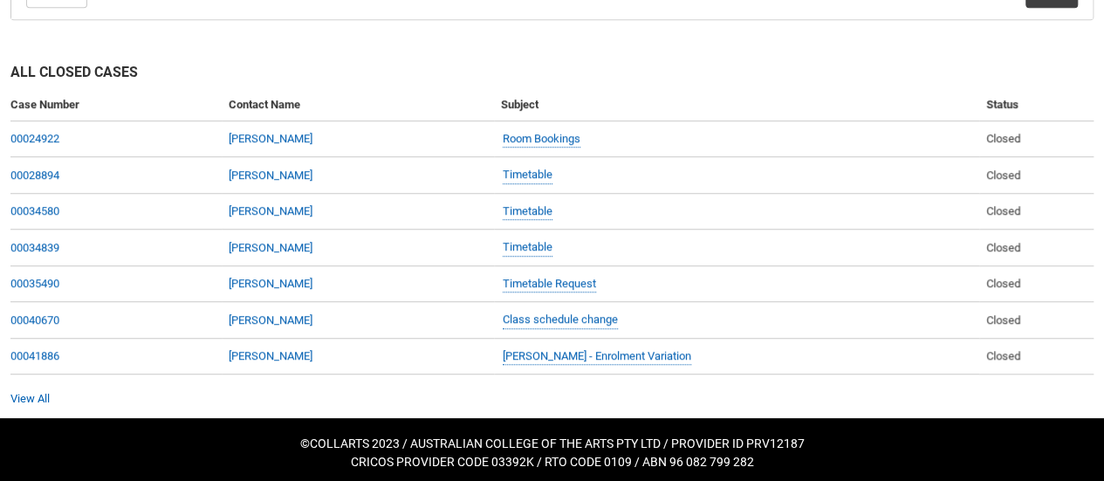
click at [38, 408] on div "All Closed Cases Case Number Contact Name Subject Status 00024922 [PERSON_NAME]…" at bounding box center [552, 225] width 1104 height 388
click at [27, 397] on link "View All" at bounding box center [29, 398] width 39 height 13
